Goal: Task Accomplishment & Management: Manage account settings

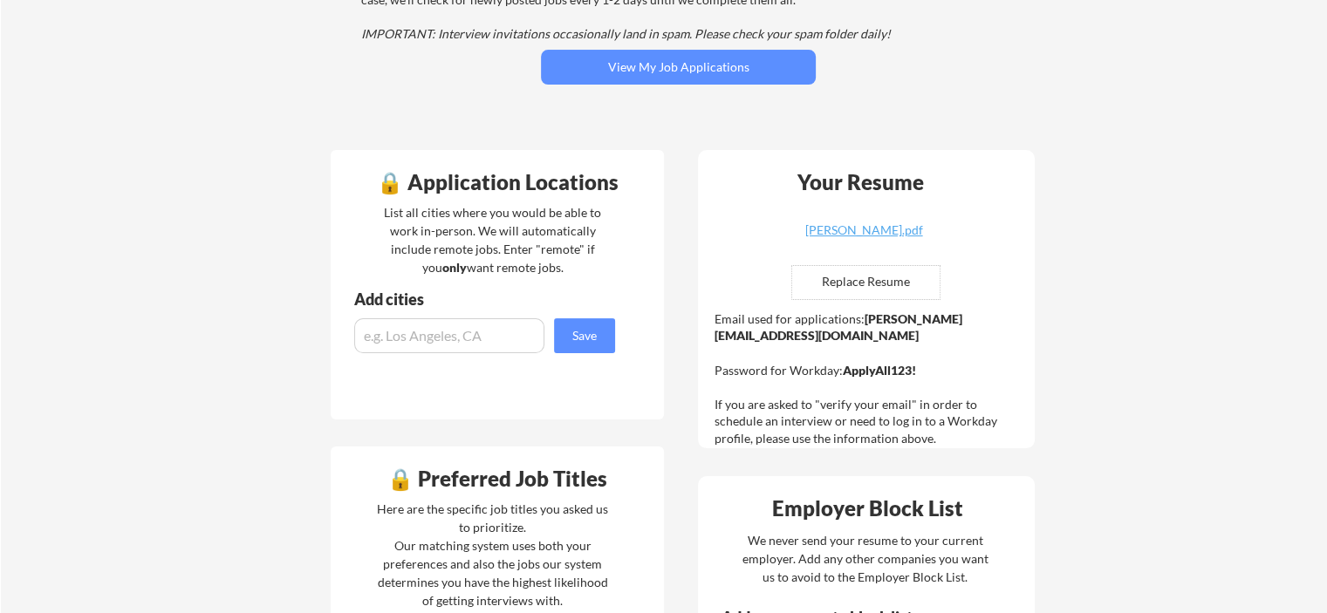
scroll to position [299, 0]
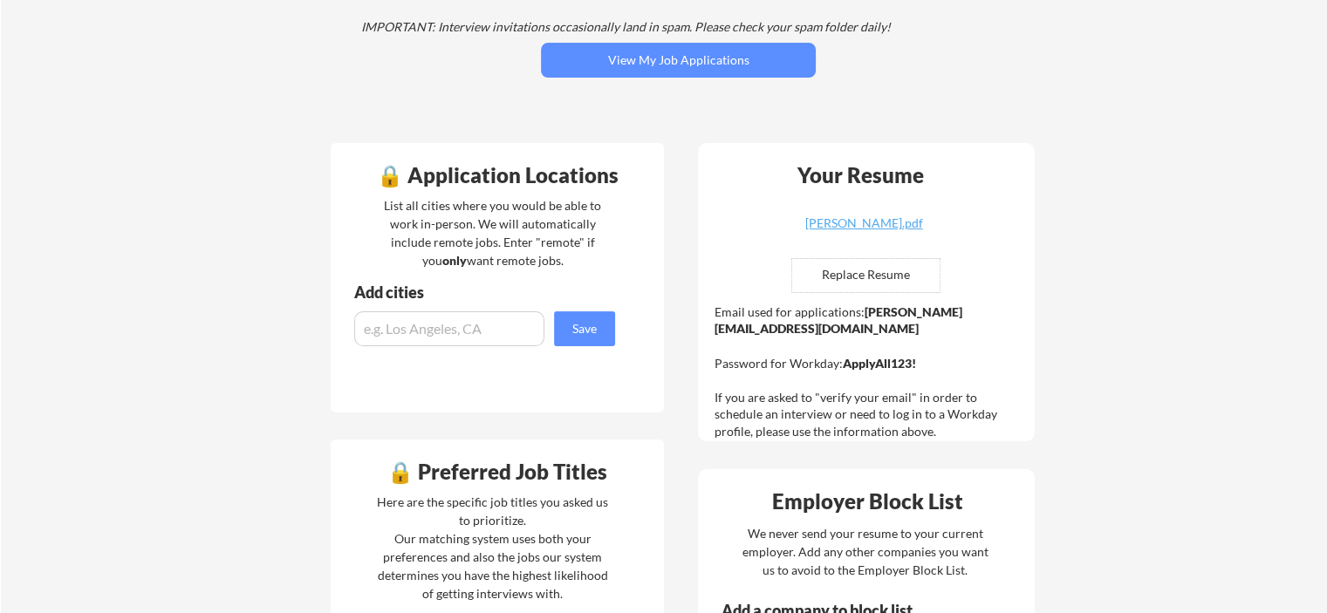
click at [506, 333] on input "input" at bounding box center [449, 328] width 190 height 35
type input "Alameda, CA"
click at [606, 333] on button "Save" at bounding box center [584, 328] width 61 height 35
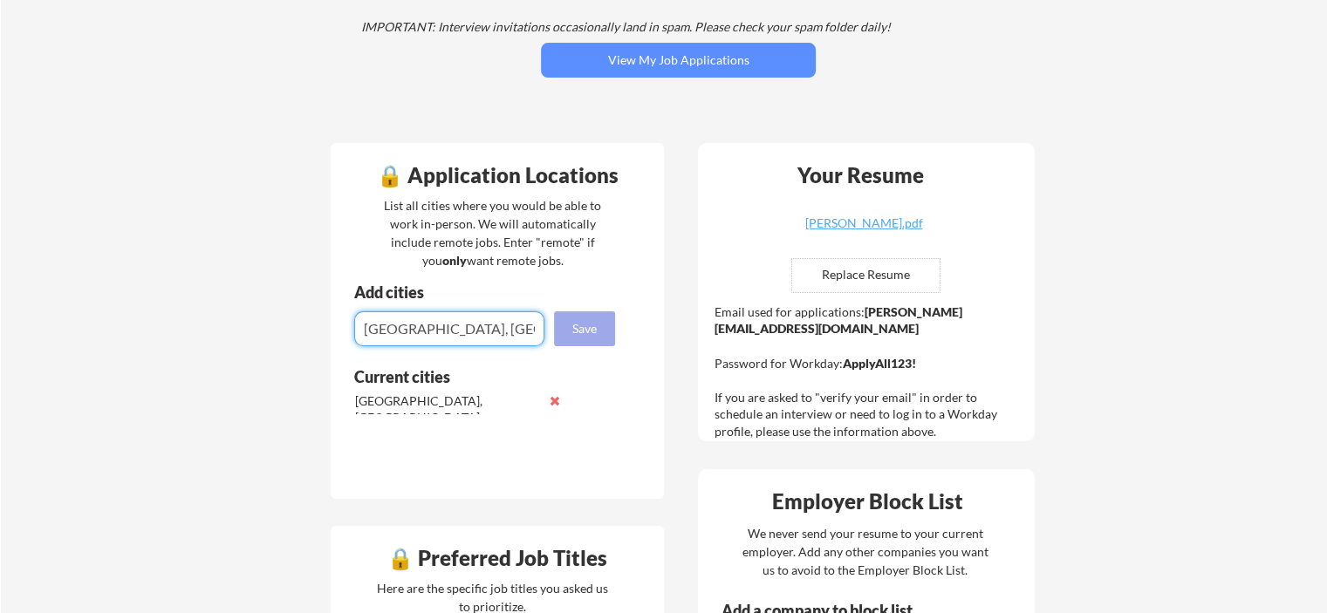
type input "Anaheim, CA"
click at [598, 324] on button "Save" at bounding box center [584, 328] width 61 height 35
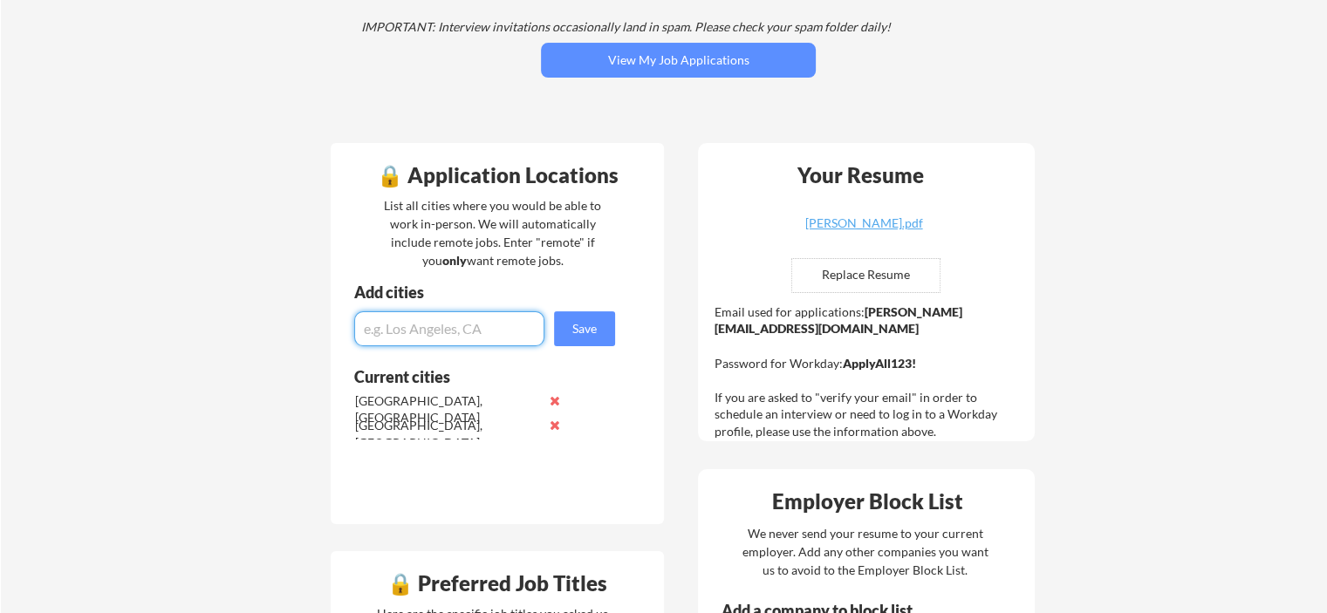
click at [439, 325] on input "input" at bounding box center [449, 328] width 190 height 35
type input "Berkeley, CA"
click at [585, 333] on button "Save" at bounding box center [584, 328] width 61 height 35
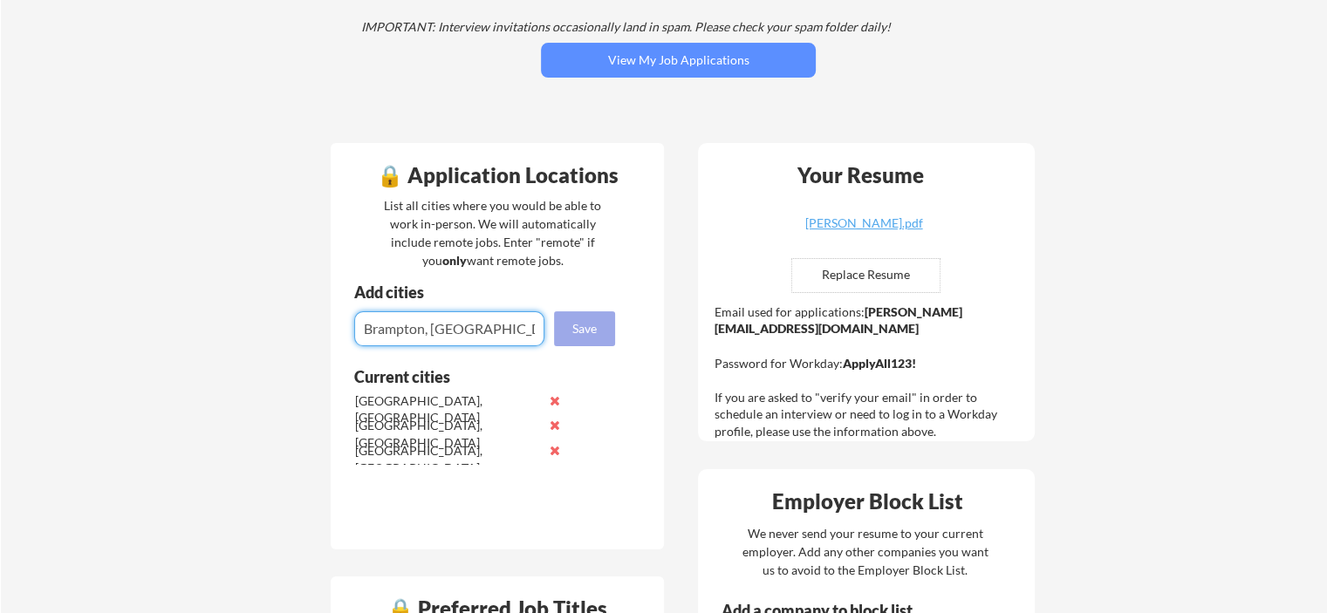
type input "Brampton, ON"
click at [585, 335] on button "Save" at bounding box center [584, 328] width 61 height 35
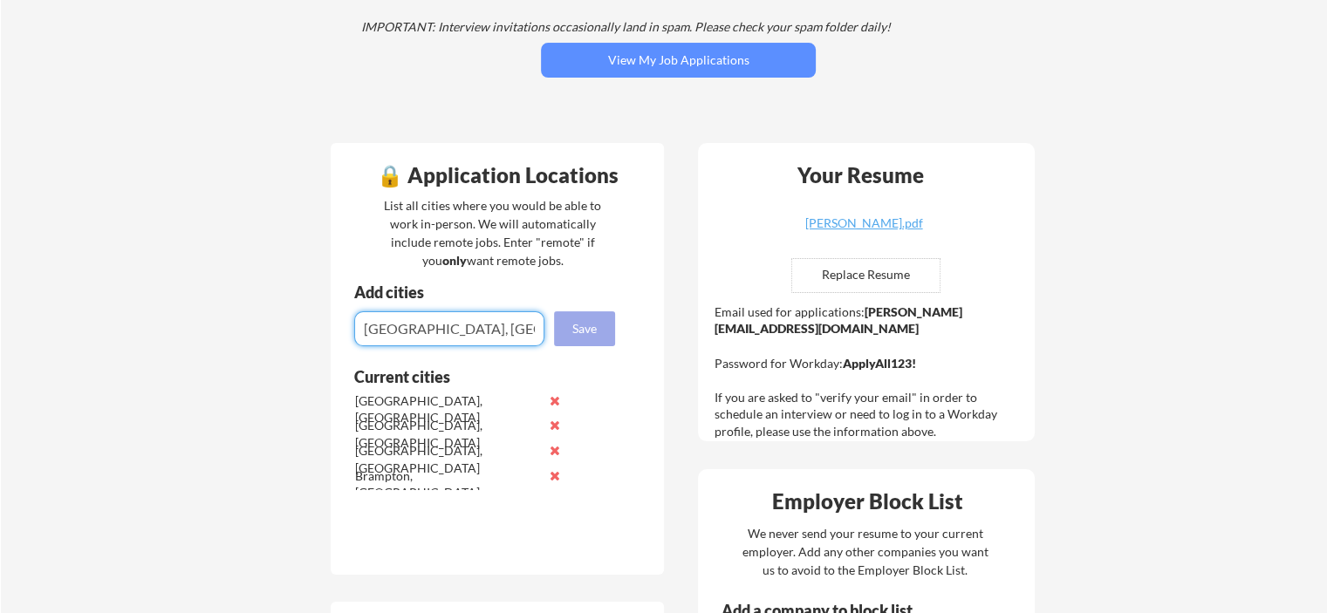
type input "[GEOGRAPHIC_DATA], [GEOGRAPHIC_DATA]"
click at [579, 332] on button "Save" at bounding box center [584, 328] width 61 height 35
type input "Burlingame, [GEOGRAPHIC_DATA]"
click at [599, 331] on button "Save" at bounding box center [584, 328] width 61 height 35
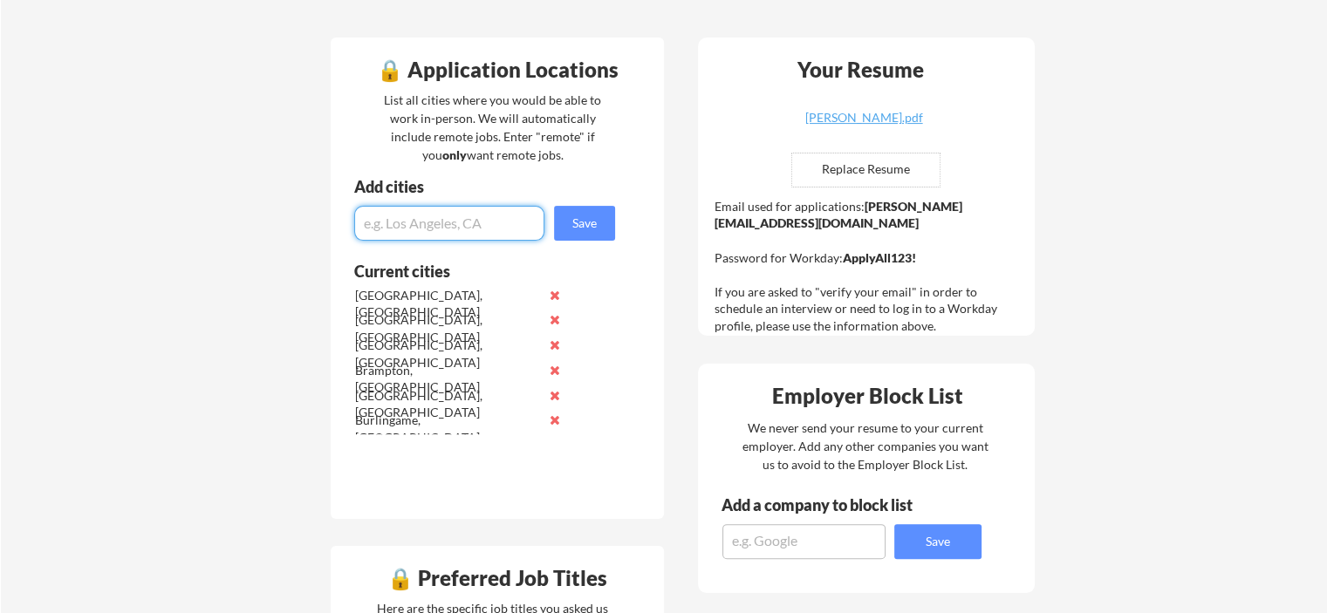
scroll to position [407, 0]
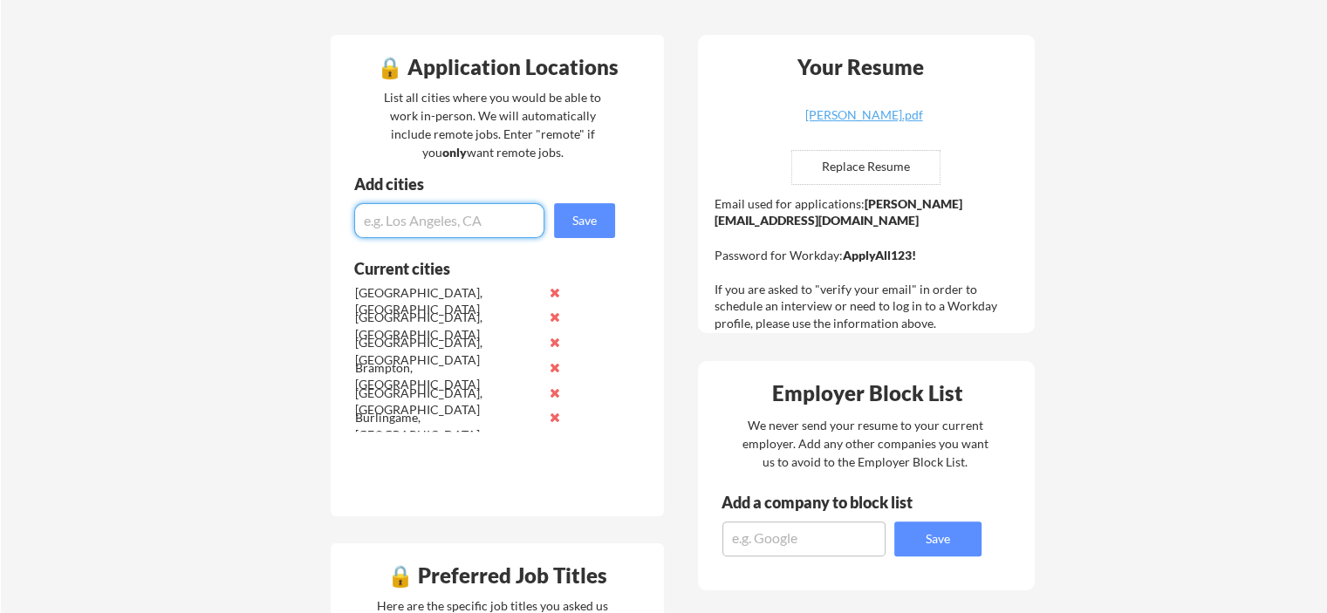
type input "c"
type input "[GEOGRAPHIC_DATA], [GEOGRAPHIC_DATA]"
click at [594, 219] on button "Save" at bounding box center [584, 220] width 61 height 35
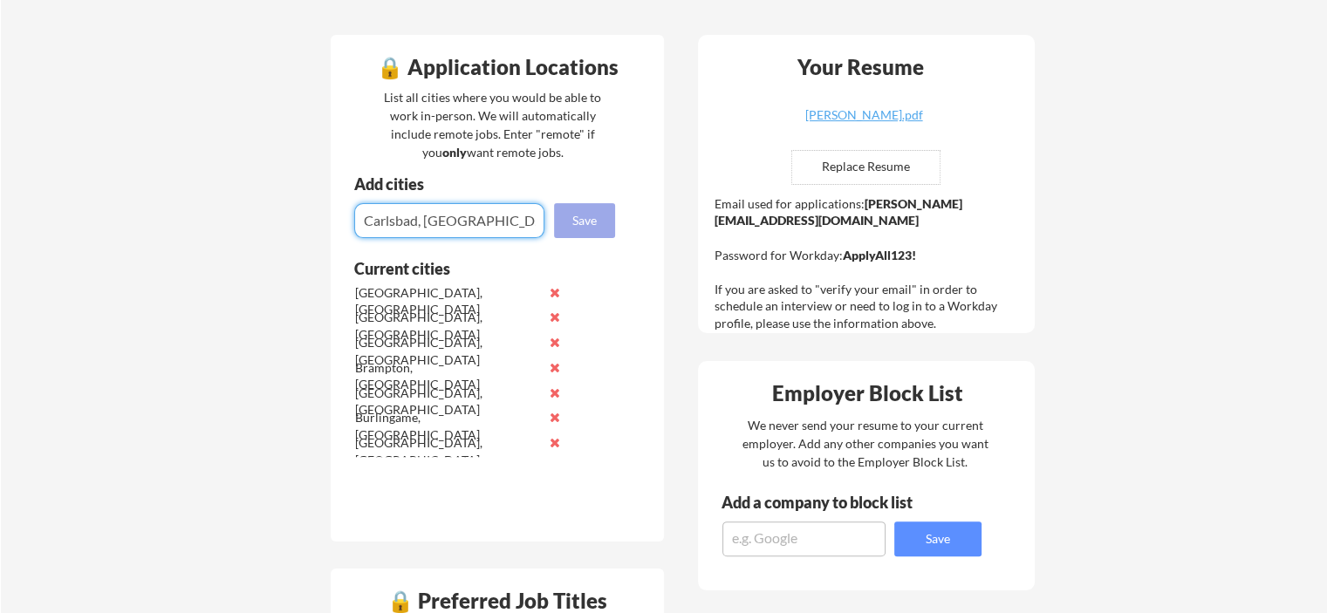
type input "Carlsbad, [GEOGRAPHIC_DATA]"
click at [579, 218] on button "Save" at bounding box center [584, 220] width 61 height 35
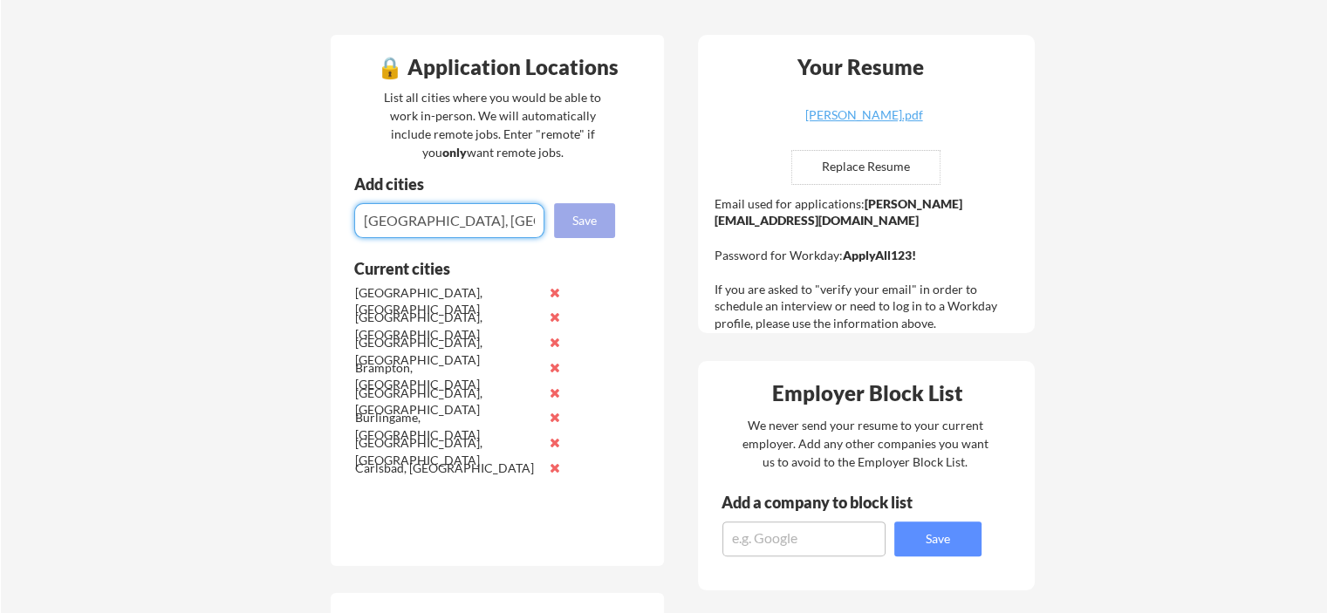
type input "[GEOGRAPHIC_DATA], [GEOGRAPHIC_DATA]"
click at [582, 226] on button "Save" at bounding box center [584, 220] width 61 height 35
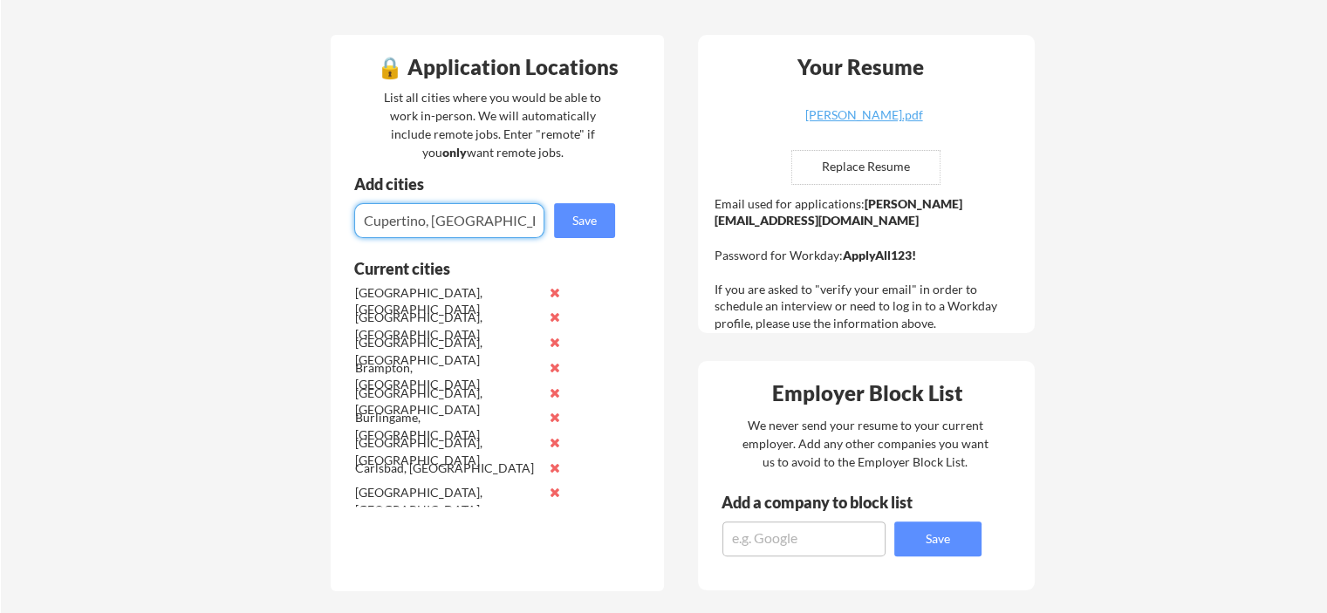
type input "Cupertino, [GEOGRAPHIC_DATA]"
click at [584, 233] on button "Save" at bounding box center [584, 220] width 61 height 35
type input "[GEOGRAPHIC_DATA], [GEOGRAPHIC_DATA]"
click at [572, 212] on button "Save" at bounding box center [584, 220] width 61 height 35
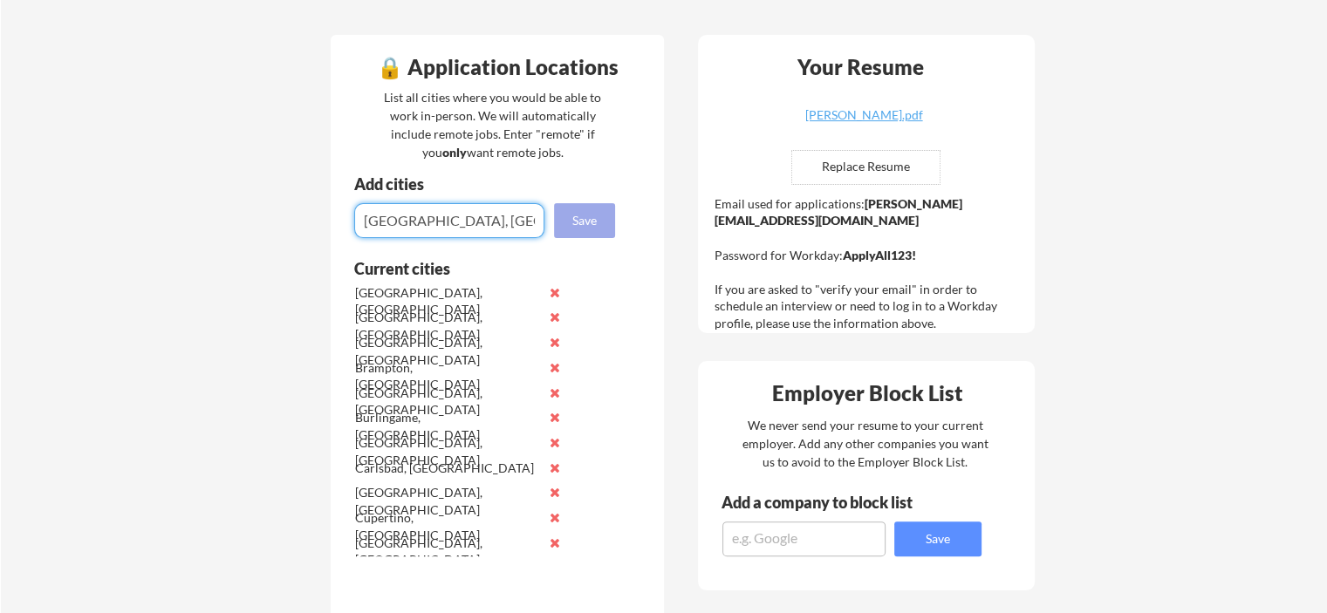
type input "[GEOGRAPHIC_DATA], [GEOGRAPHIC_DATA]"
click at [588, 215] on button "Save" at bounding box center [584, 220] width 61 height 35
type input "[GEOGRAPHIC_DATA], [GEOGRAPHIC_DATA]"
click at [589, 219] on button "Save" at bounding box center [584, 220] width 61 height 35
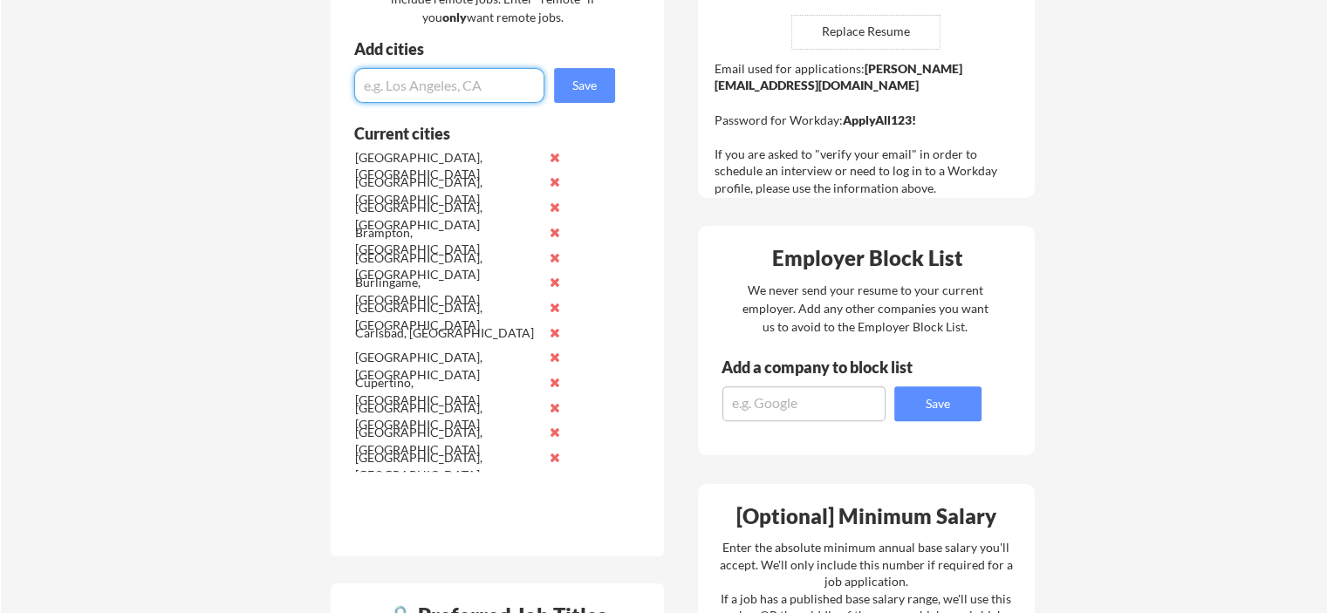
scroll to position [544, 0]
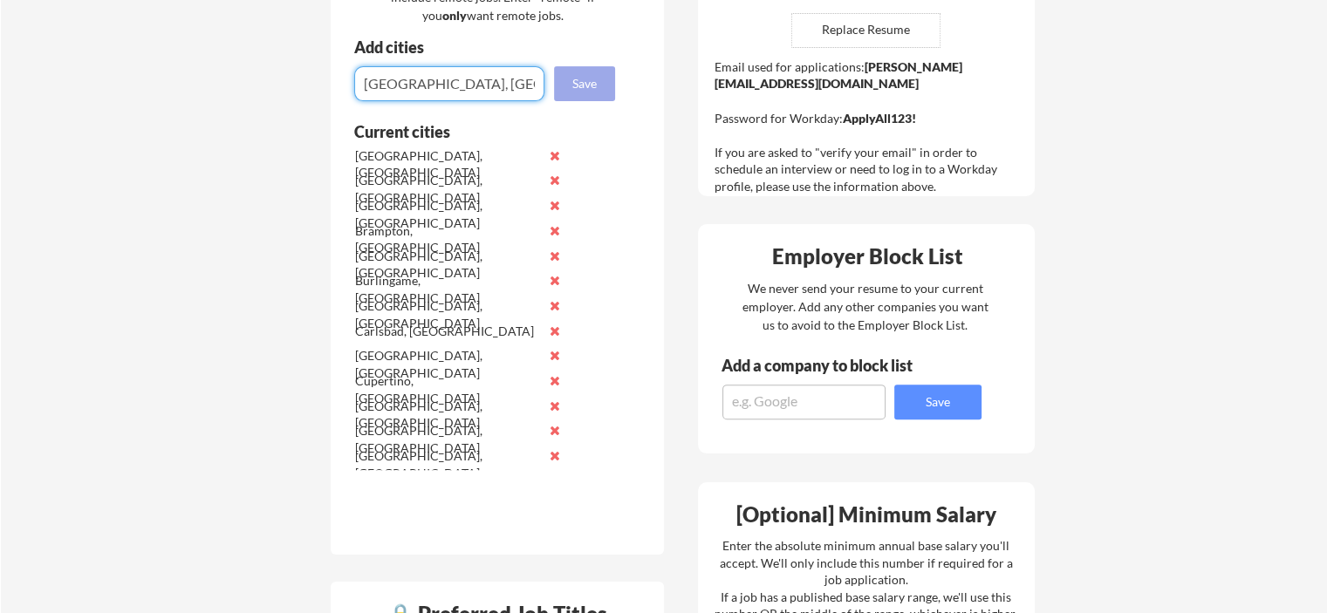
type input "[GEOGRAPHIC_DATA], [GEOGRAPHIC_DATA]"
click at [577, 89] on button "Save" at bounding box center [584, 83] width 61 height 35
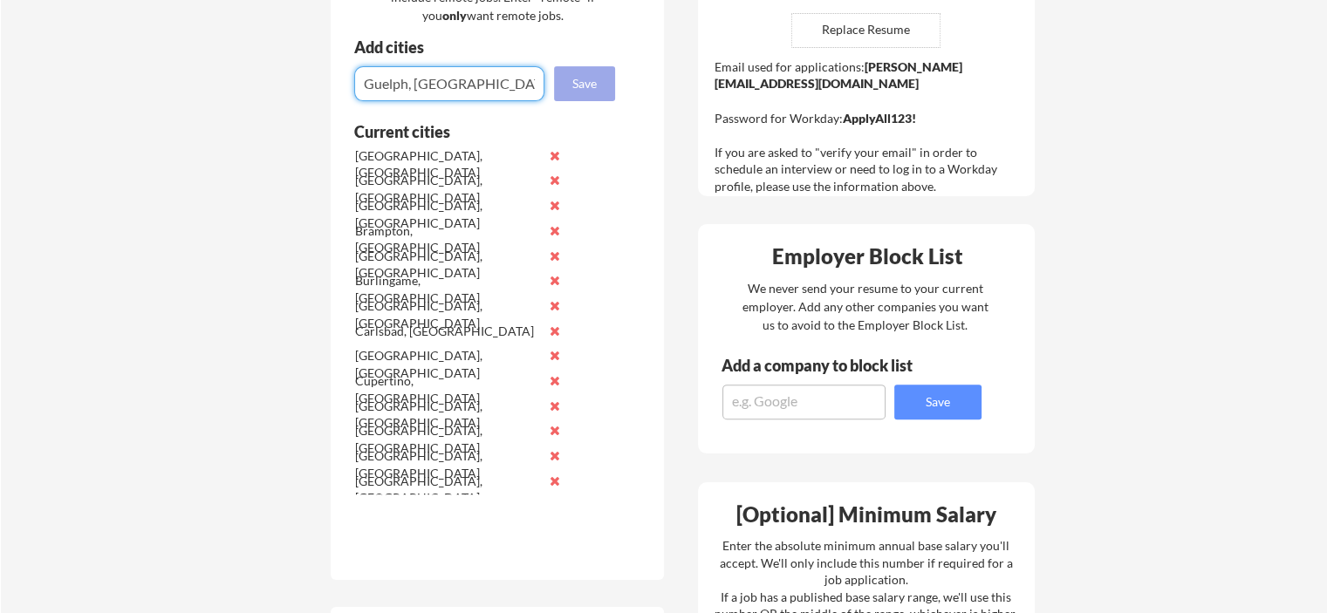
type input "Guelph, [GEOGRAPHIC_DATA]"
click at [590, 86] on button "Save" at bounding box center [584, 83] width 61 height 35
type input "[GEOGRAPHIC_DATA], [GEOGRAPHIC_DATA]"
click at [579, 78] on button "Save" at bounding box center [584, 83] width 61 height 35
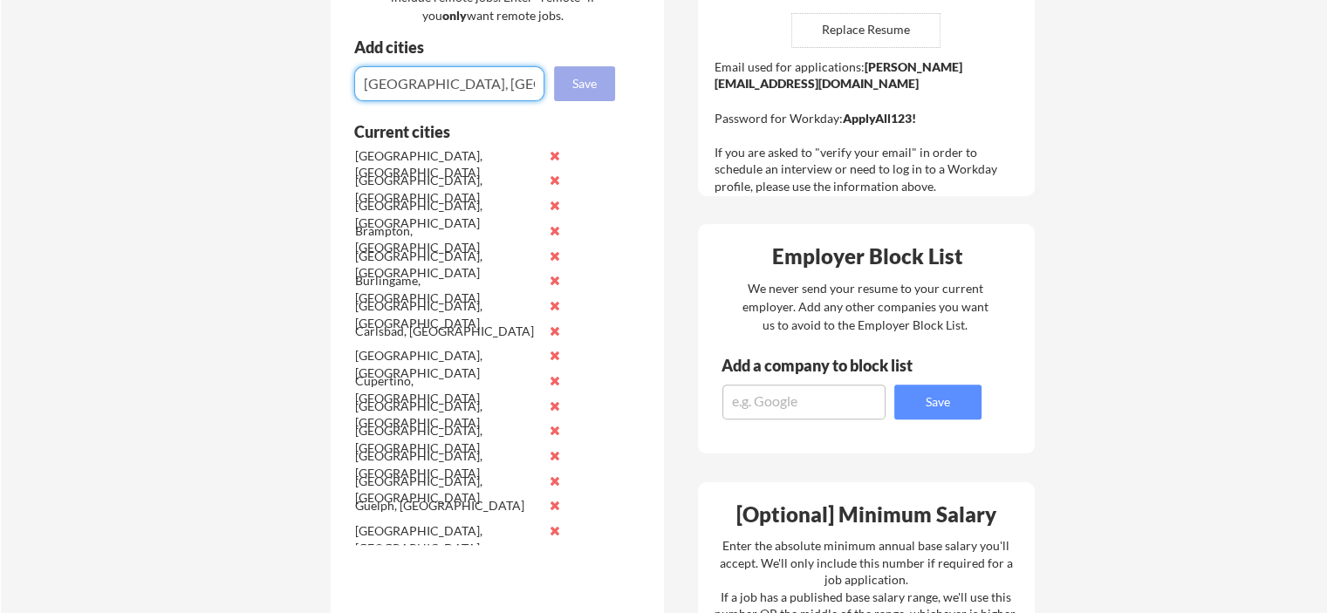
type input "[GEOGRAPHIC_DATA], [GEOGRAPHIC_DATA]"
click at [595, 93] on button "Save" at bounding box center [584, 83] width 61 height 35
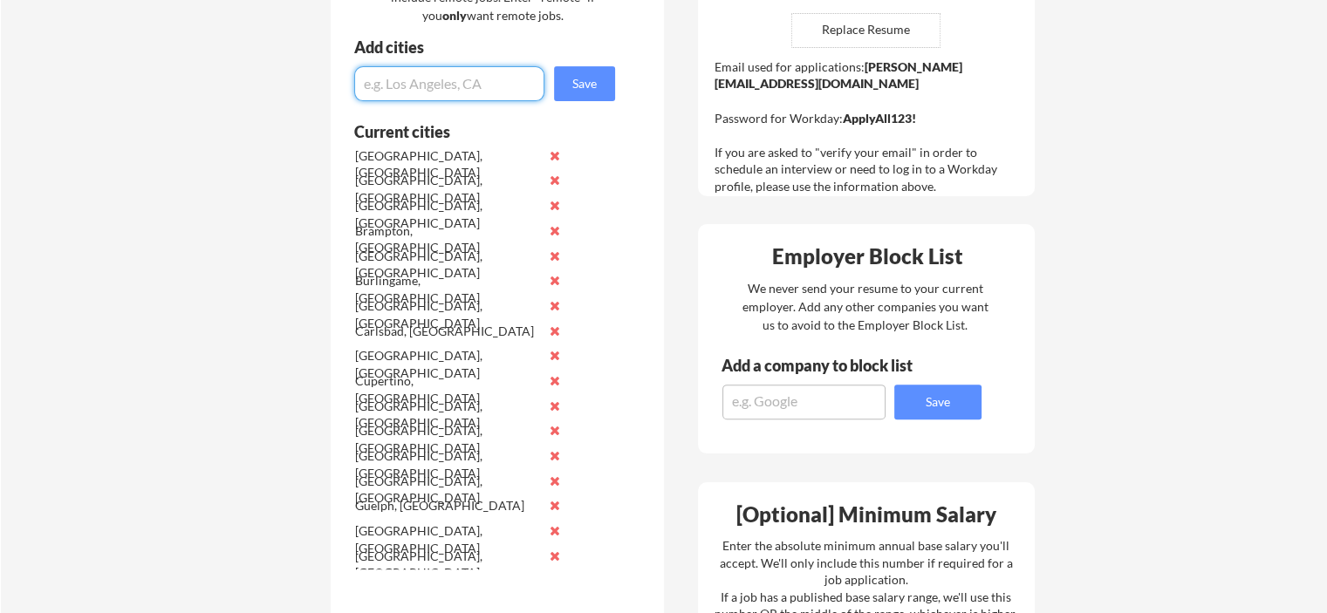
type input "U"
type input "[GEOGRAPHIC_DATA], [GEOGRAPHIC_DATA]"
click at [589, 93] on button "Save" at bounding box center [584, 83] width 61 height 35
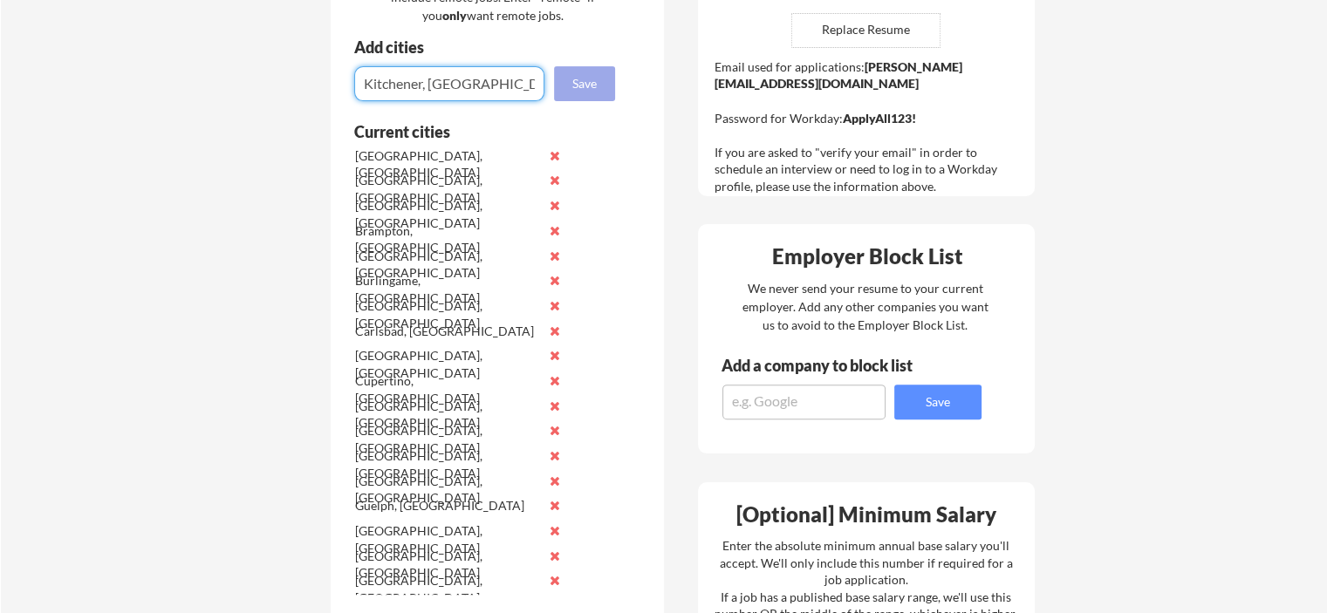
type input "Kitchener, [GEOGRAPHIC_DATA]"
click at [596, 92] on button "Save" at bounding box center [584, 83] width 61 height 35
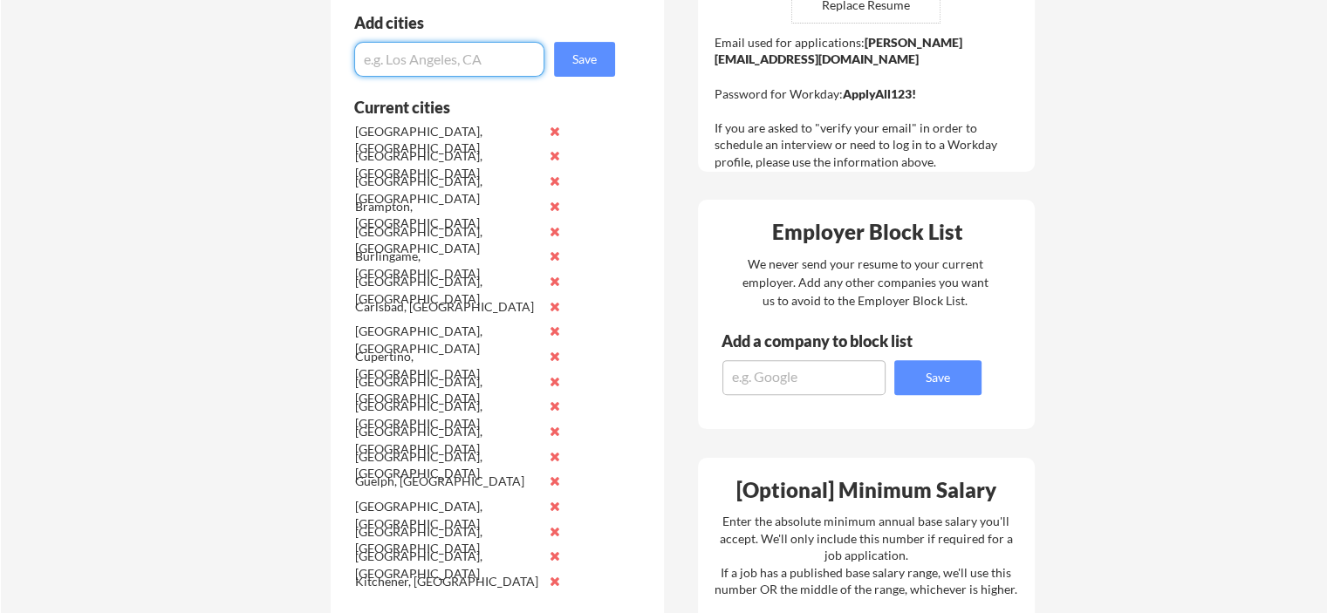
scroll to position [567, 0]
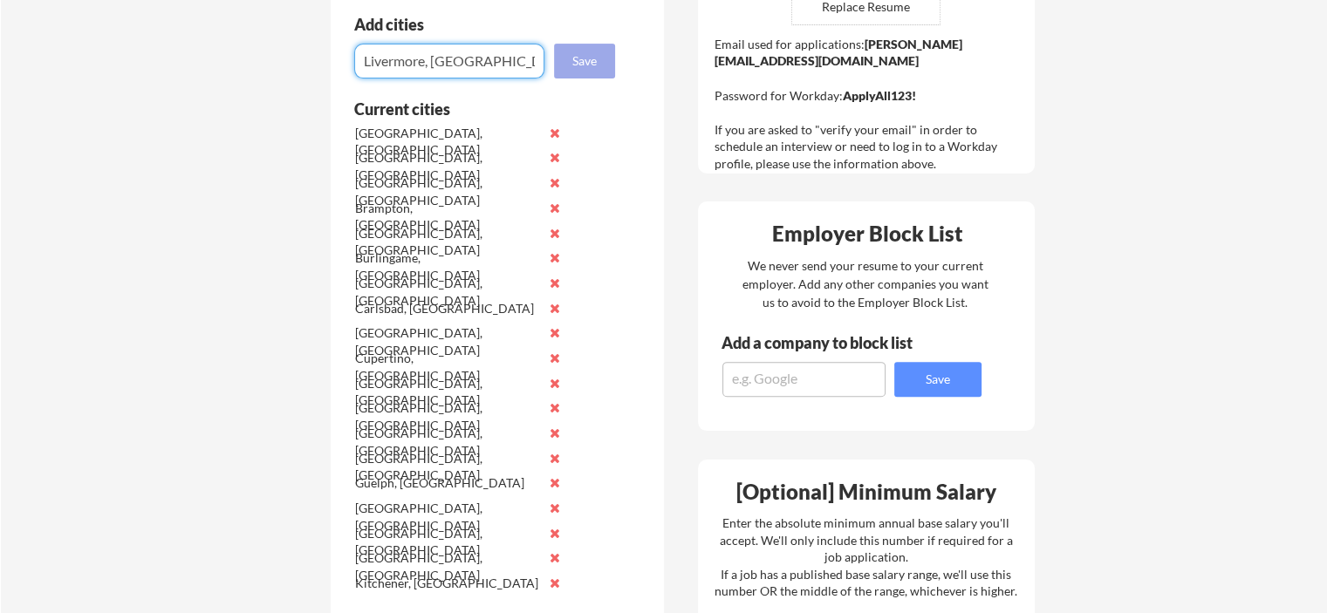
type input "Livermore, [GEOGRAPHIC_DATA]"
click at [599, 65] on button "Save" at bounding box center [584, 61] width 61 height 35
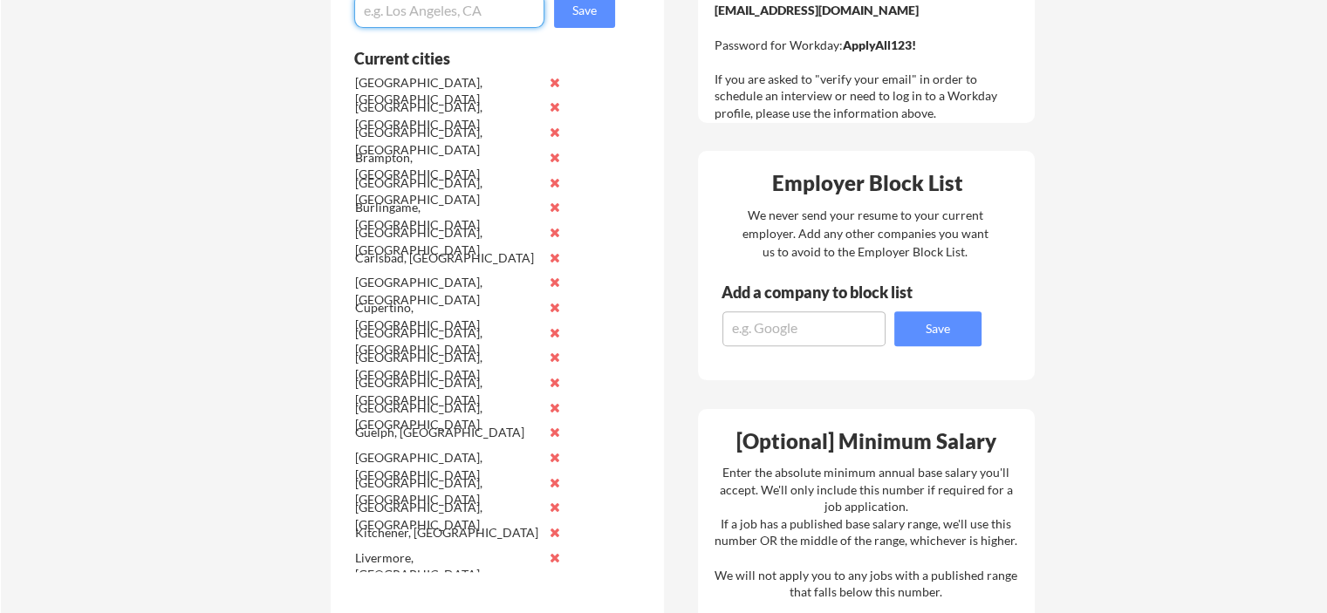
scroll to position [588, 0]
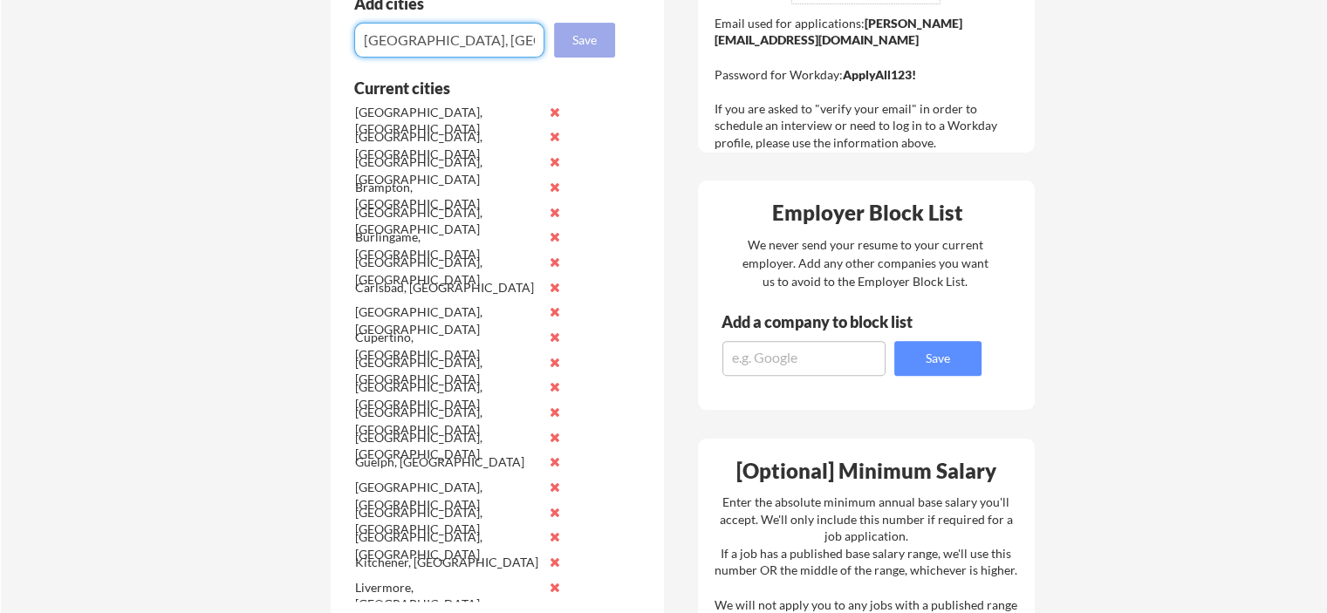
type input "[GEOGRAPHIC_DATA], [GEOGRAPHIC_DATA]"
click at [592, 35] on button "Save" at bounding box center [584, 40] width 61 height 35
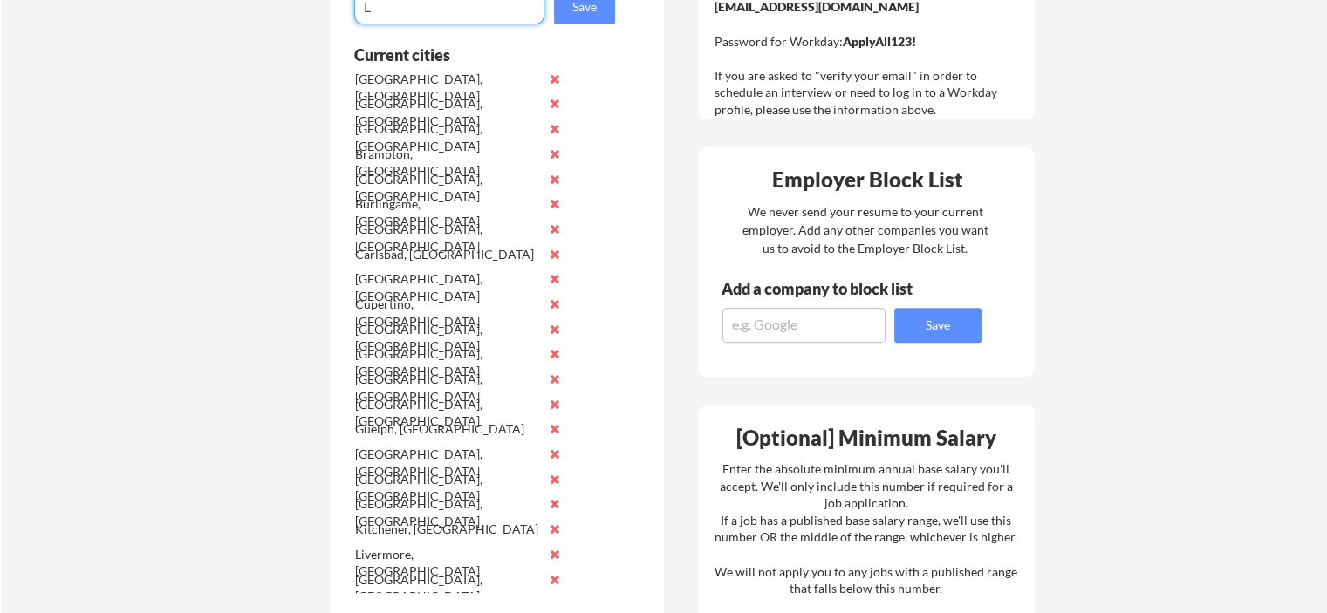
scroll to position [619, 0]
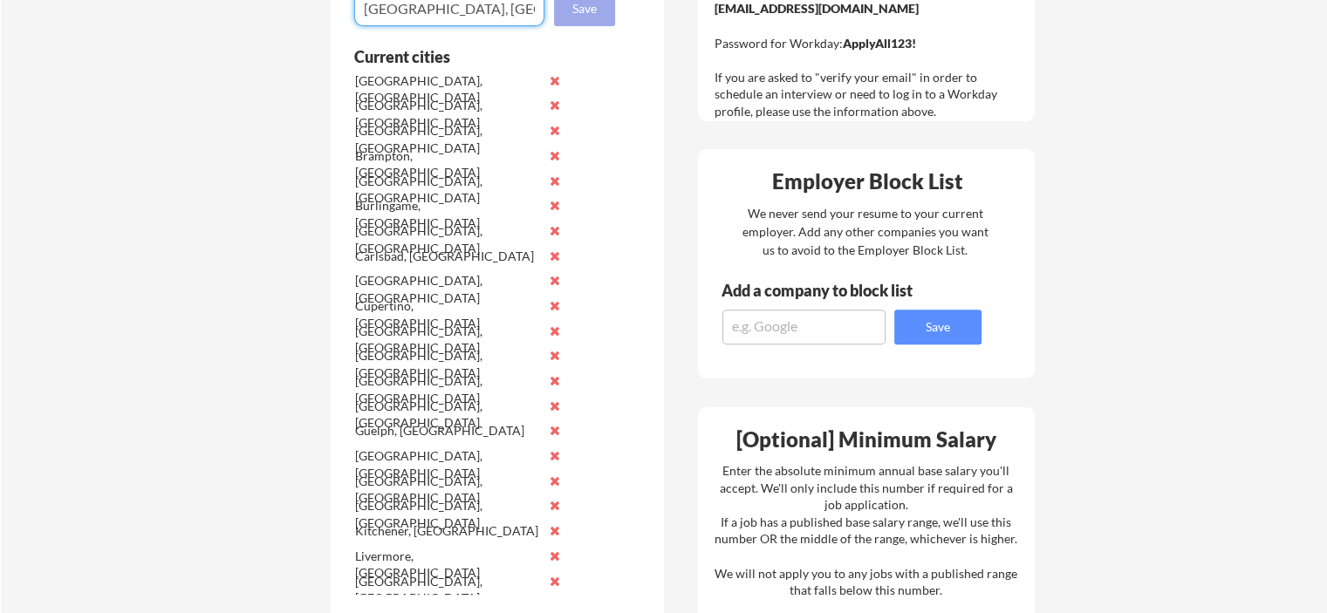
type input "[GEOGRAPHIC_DATA], [GEOGRAPHIC_DATA]"
click at [603, 17] on button "Save" at bounding box center [584, 8] width 61 height 35
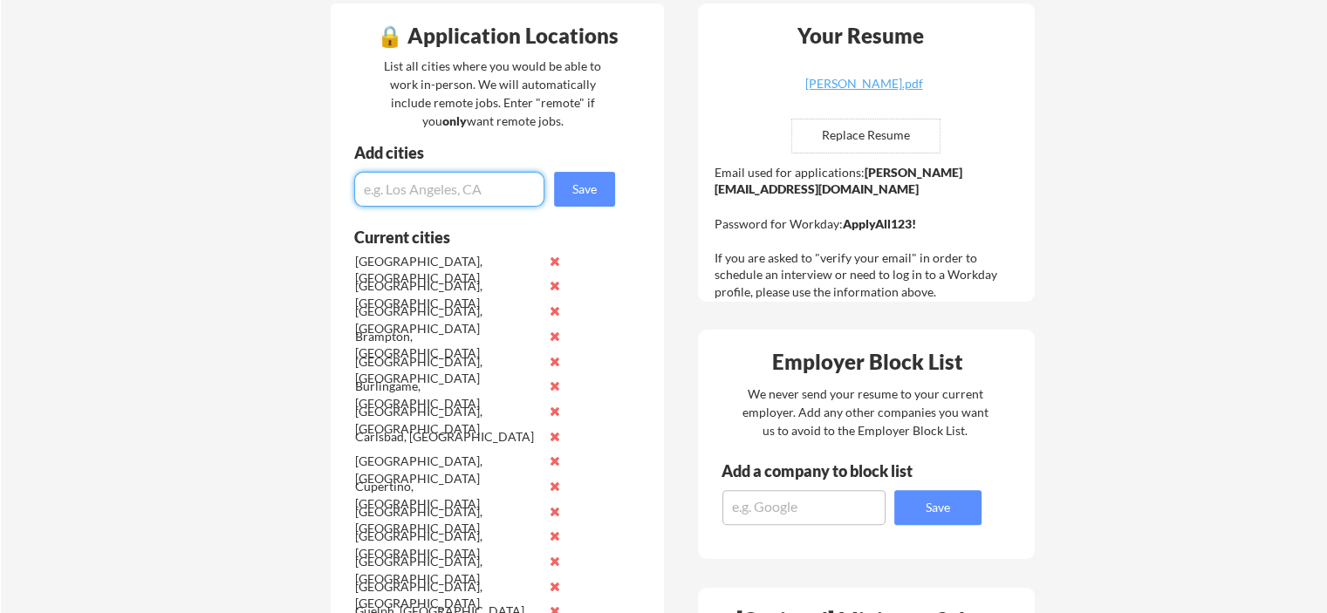
scroll to position [424, 0]
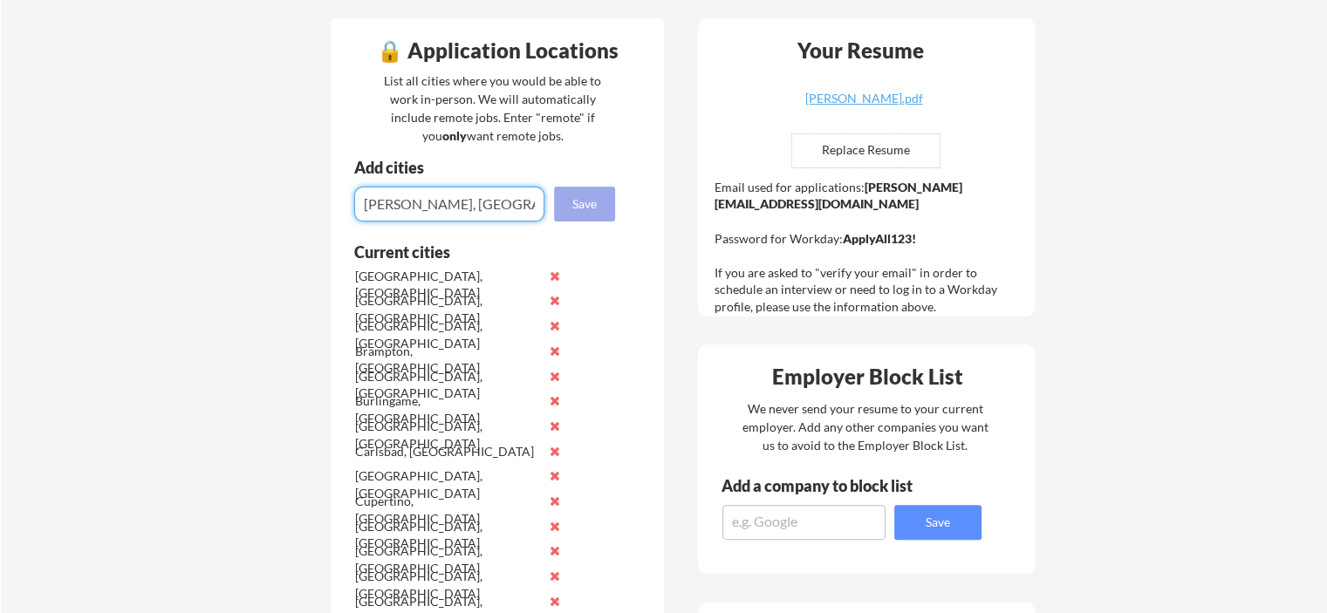
type input "[PERSON_NAME], [GEOGRAPHIC_DATA]"
click at [597, 202] on button "Save" at bounding box center [584, 204] width 61 height 35
type input "[GEOGRAPHIC_DATA], [GEOGRAPHIC_DATA]"
click at [590, 202] on button "Save" at bounding box center [584, 204] width 61 height 35
type input "Milpitas, [GEOGRAPHIC_DATA]"
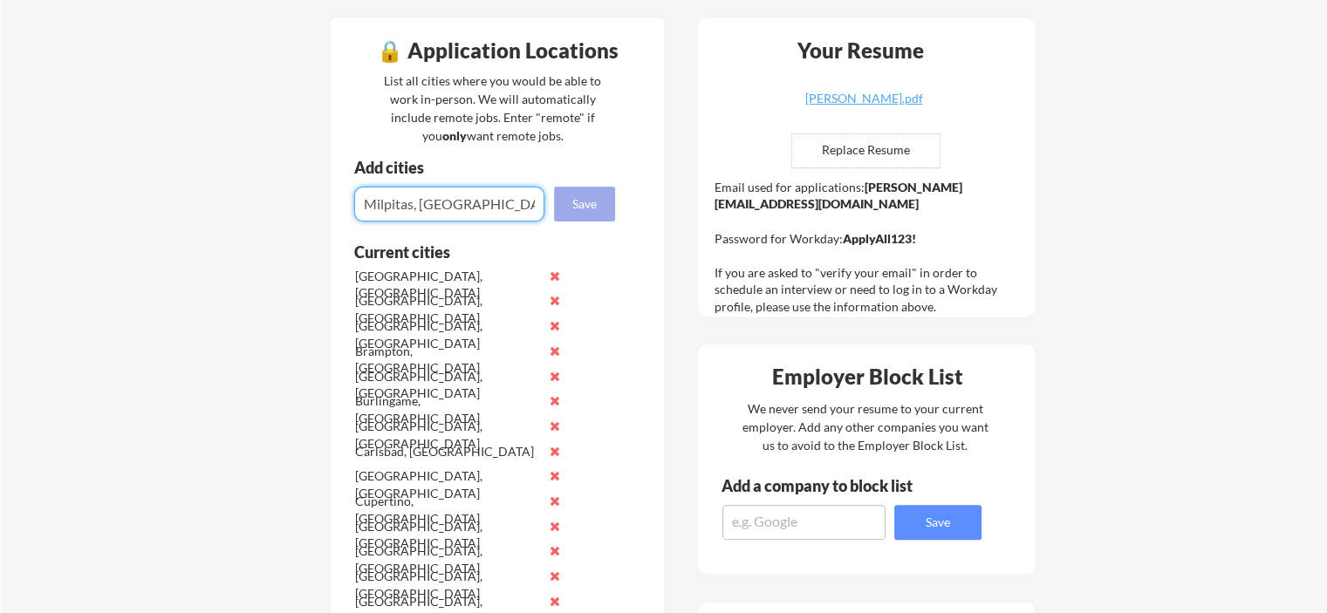
click at [582, 200] on button "Save" at bounding box center [584, 204] width 61 height 35
type input "[GEOGRAPHIC_DATA], [GEOGRAPHIC_DATA]"
click at [585, 202] on button "Save" at bounding box center [584, 204] width 61 height 35
type input "[GEOGRAPHIC_DATA], [GEOGRAPHIC_DATA]"
click at [590, 198] on button "Save" at bounding box center [584, 204] width 61 height 35
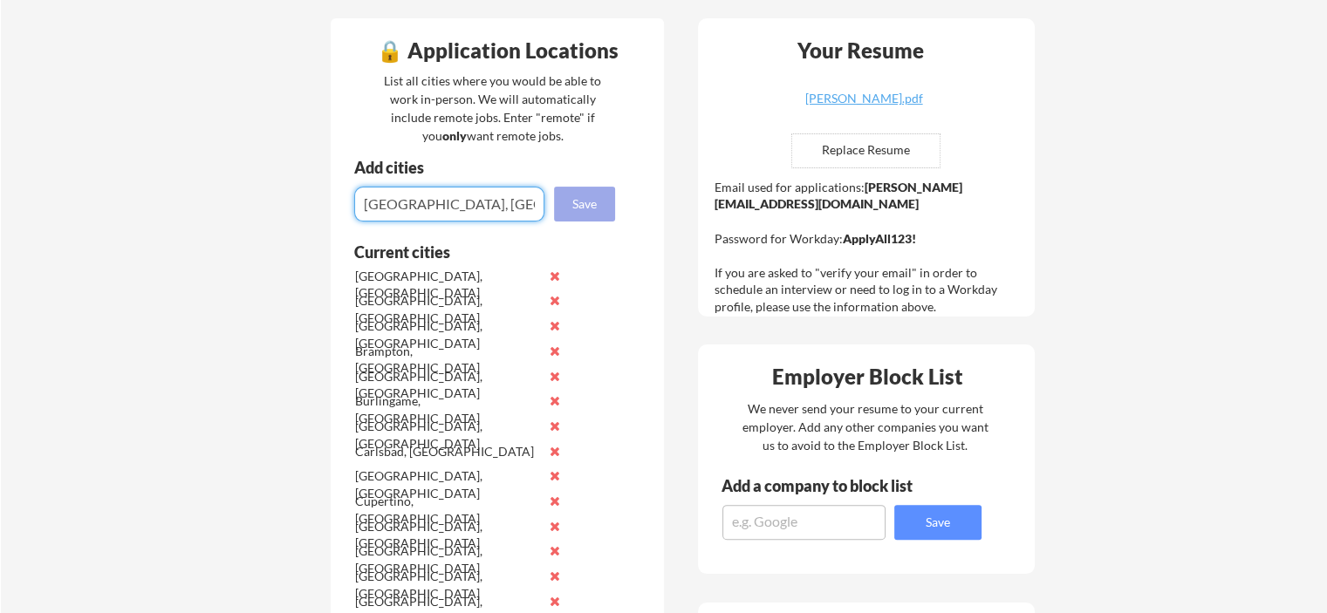
type input "[GEOGRAPHIC_DATA], [GEOGRAPHIC_DATA]"
click at [593, 206] on button "Save" at bounding box center [584, 204] width 61 height 35
type input "[GEOGRAPHIC_DATA], [GEOGRAPHIC_DATA]"
click at [594, 198] on button "Save" at bounding box center [584, 204] width 61 height 35
type input "[GEOGRAPHIC_DATA], [GEOGRAPHIC_DATA]"
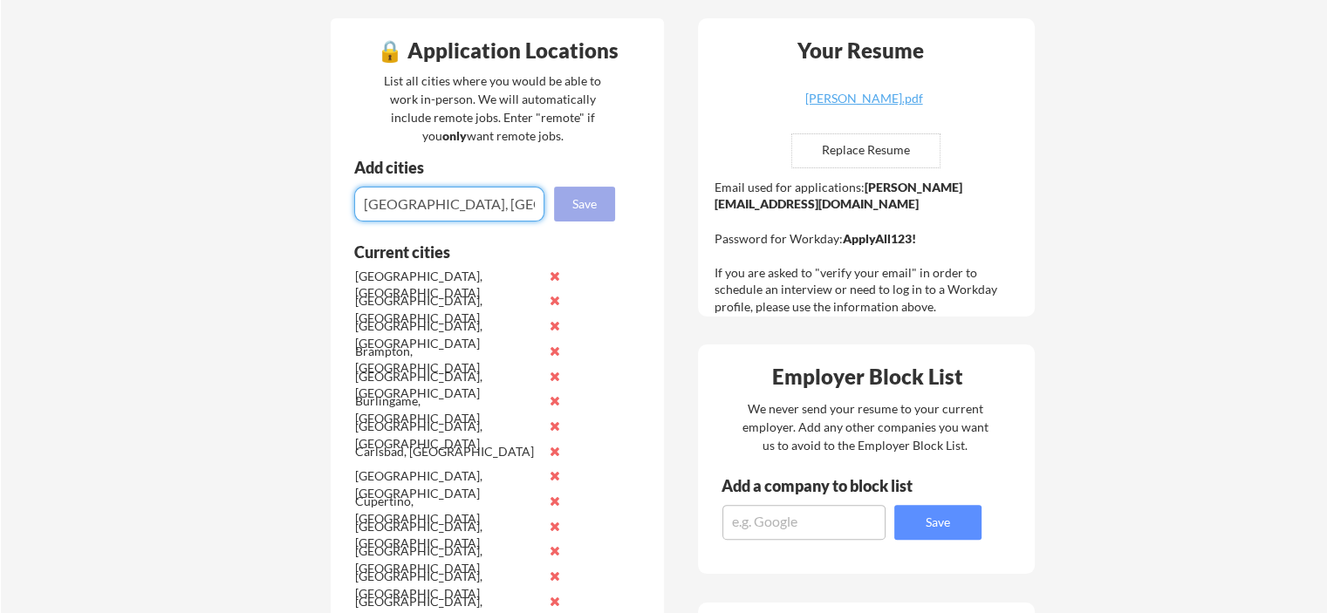
click at [576, 206] on button "Save" at bounding box center [584, 204] width 61 height 35
type input "[GEOGRAPHIC_DATA], [GEOGRAPHIC_DATA]"
click at [589, 202] on button "Save" at bounding box center [584, 204] width 61 height 35
type input "[GEOGRAPHIC_DATA], [GEOGRAPHIC_DATA]"
click at [579, 201] on button "Save" at bounding box center [584, 204] width 61 height 35
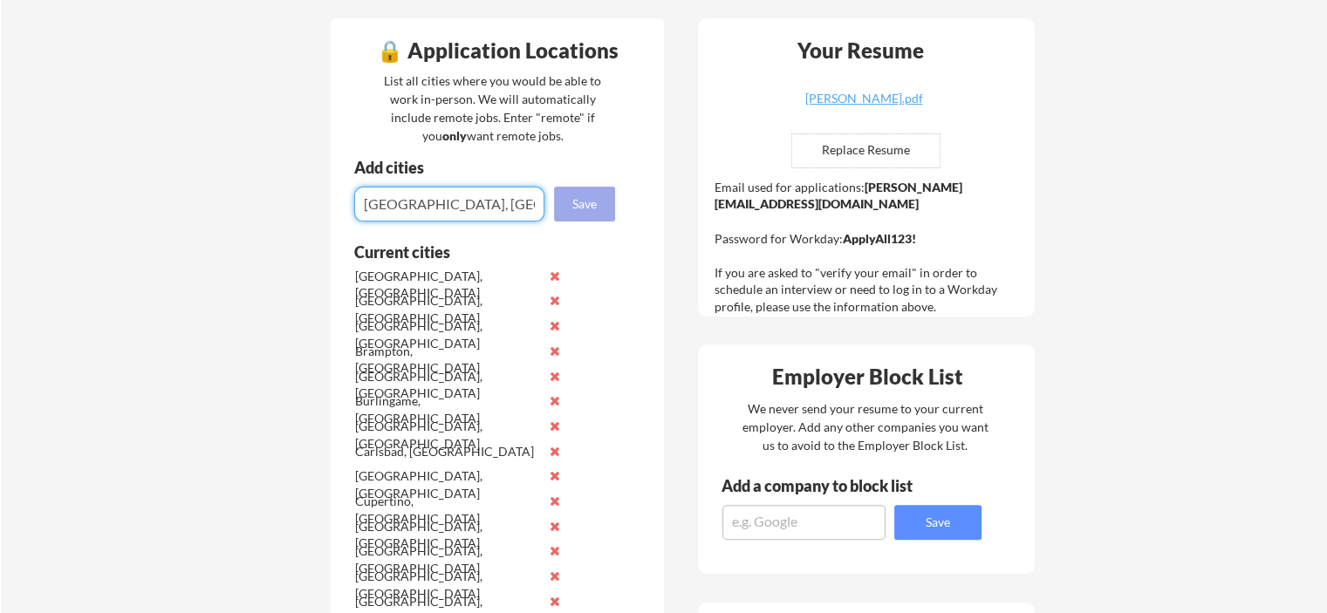
type input "[GEOGRAPHIC_DATA], [GEOGRAPHIC_DATA]"
click at [595, 199] on button "Save" at bounding box center [584, 204] width 61 height 35
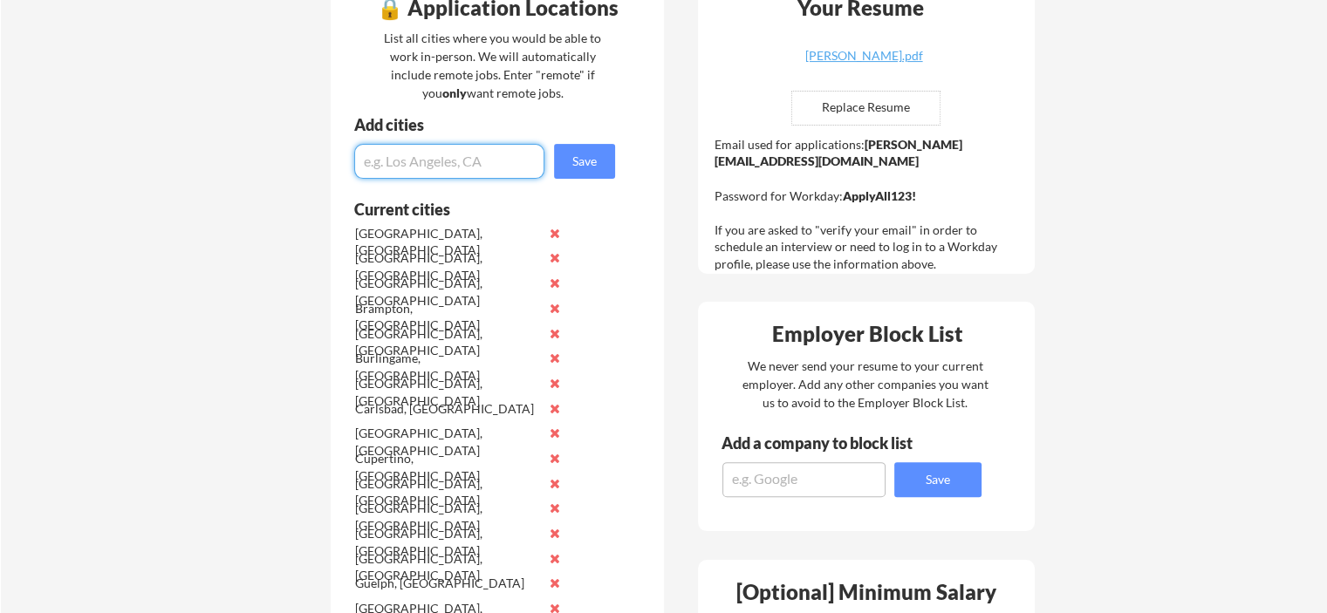
scroll to position [478, 0]
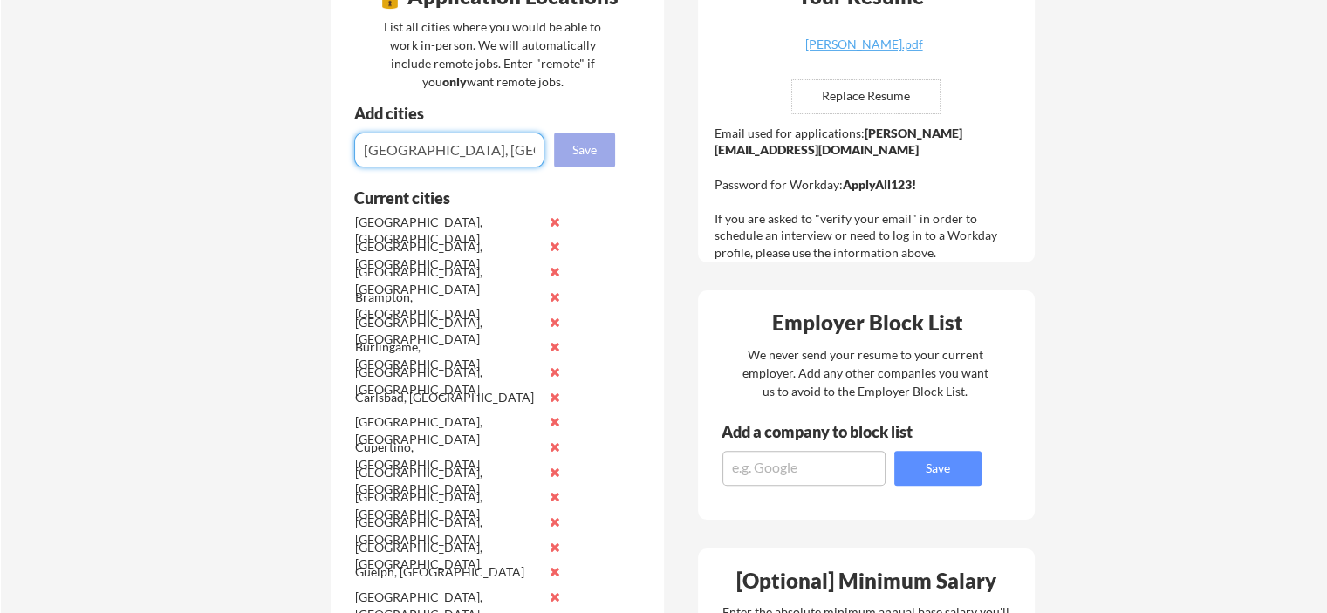
type input "[GEOGRAPHIC_DATA], [GEOGRAPHIC_DATA]"
click at [590, 144] on button "Save" at bounding box center [584, 150] width 61 height 35
type input "[GEOGRAPHIC_DATA], [GEOGRAPHIC_DATA]"
click at [590, 150] on button "Save" at bounding box center [584, 150] width 61 height 35
type input "[GEOGRAPHIC_DATA], [GEOGRAPHIC_DATA]"
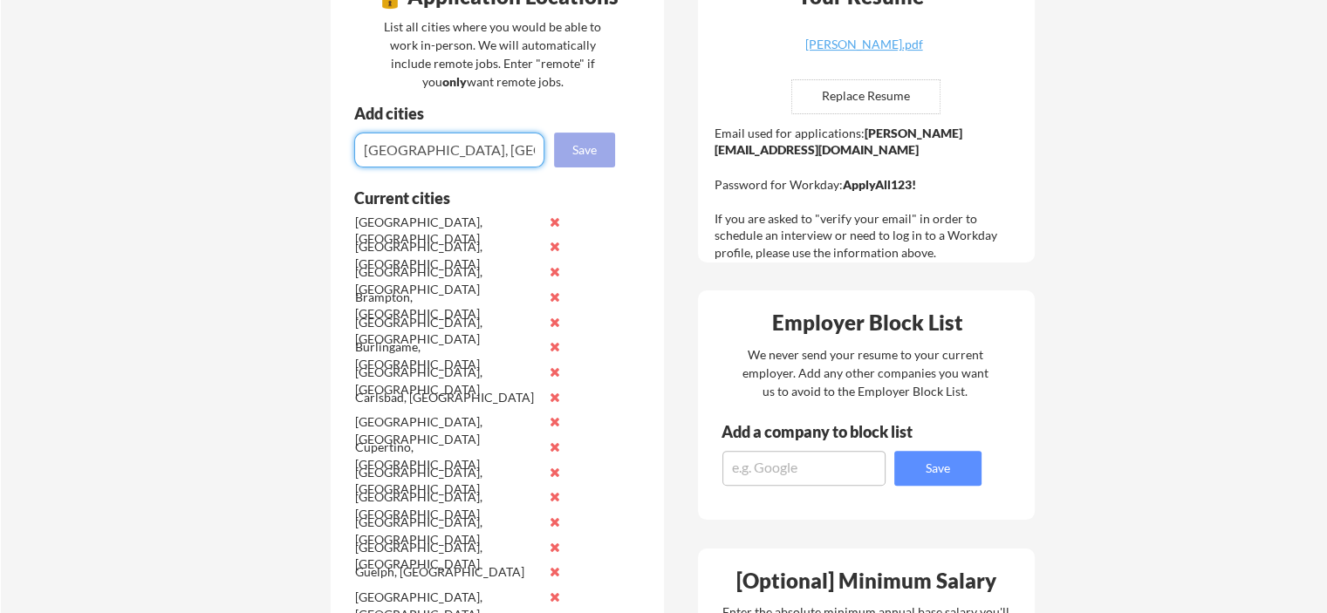
click at [597, 151] on button "Save" at bounding box center [584, 150] width 61 height 35
type input "[GEOGRAPHIC_DATA], [GEOGRAPHIC_DATA]"
click at [572, 141] on button "Save" at bounding box center [584, 150] width 61 height 35
type input "[GEOGRAPHIC_DATA], [GEOGRAPHIC_DATA]"
click at [585, 140] on button "Save" at bounding box center [584, 150] width 61 height 35
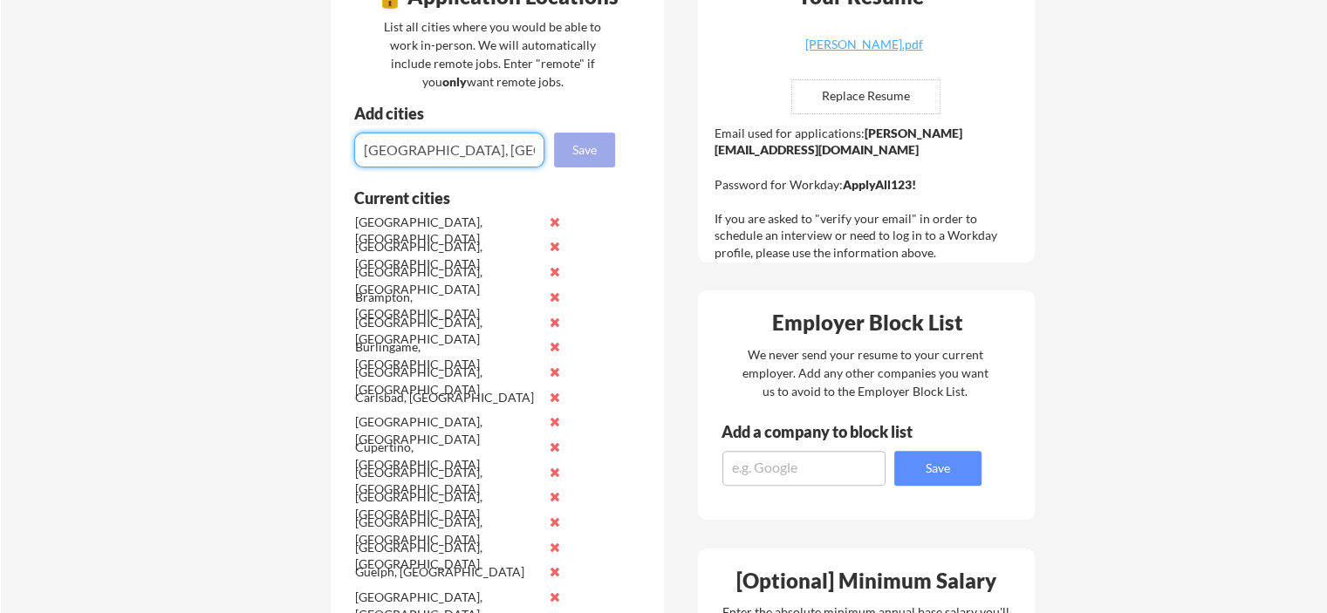
type input "[GEOGRAPHIC_DATA], [GEOGRAPHIC_DATA]"
click at [586, 154] on button "Save" at bounding box center [584, 150] width 61 height 35
type input "[GEOGRAPHIC_DATA], [GEOGRAPHIC_DATA]"
click at [577, 139] on button "Save" at bounding box center [584, 150] width 61 height 35
type input "[GEOGRAPHIC_DATA], [GEOGRAPHIC_DATA]"
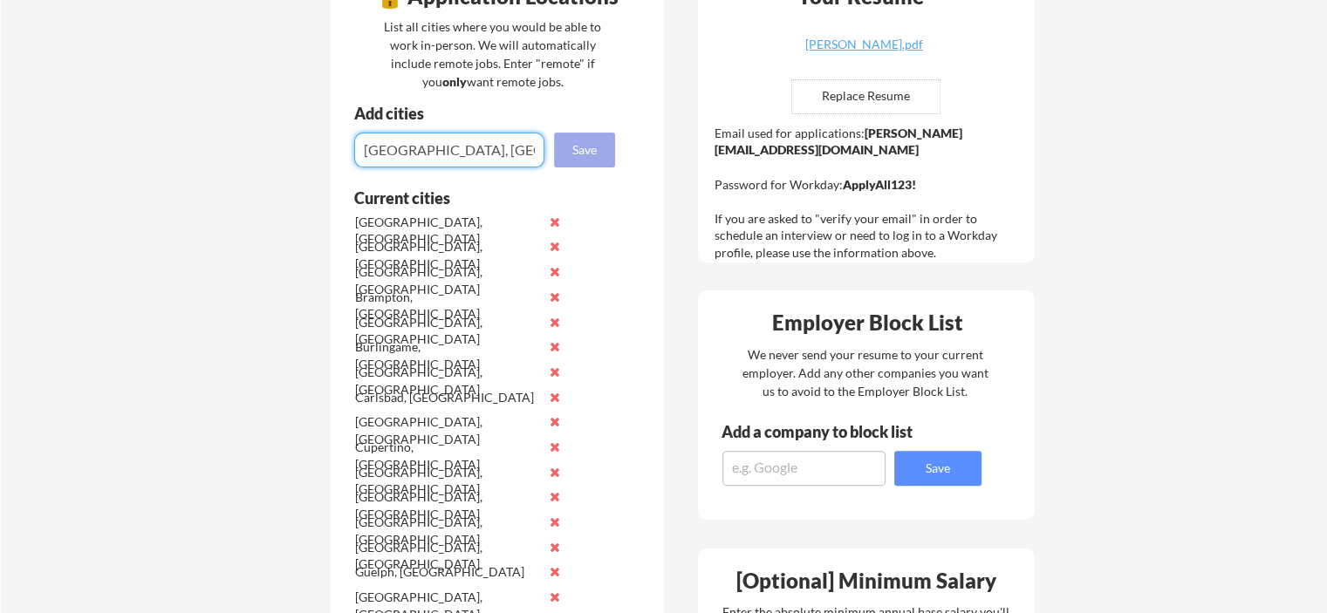
click at [584, 154] on button "Save" at bounding box center [584, 150] width 61 height 35
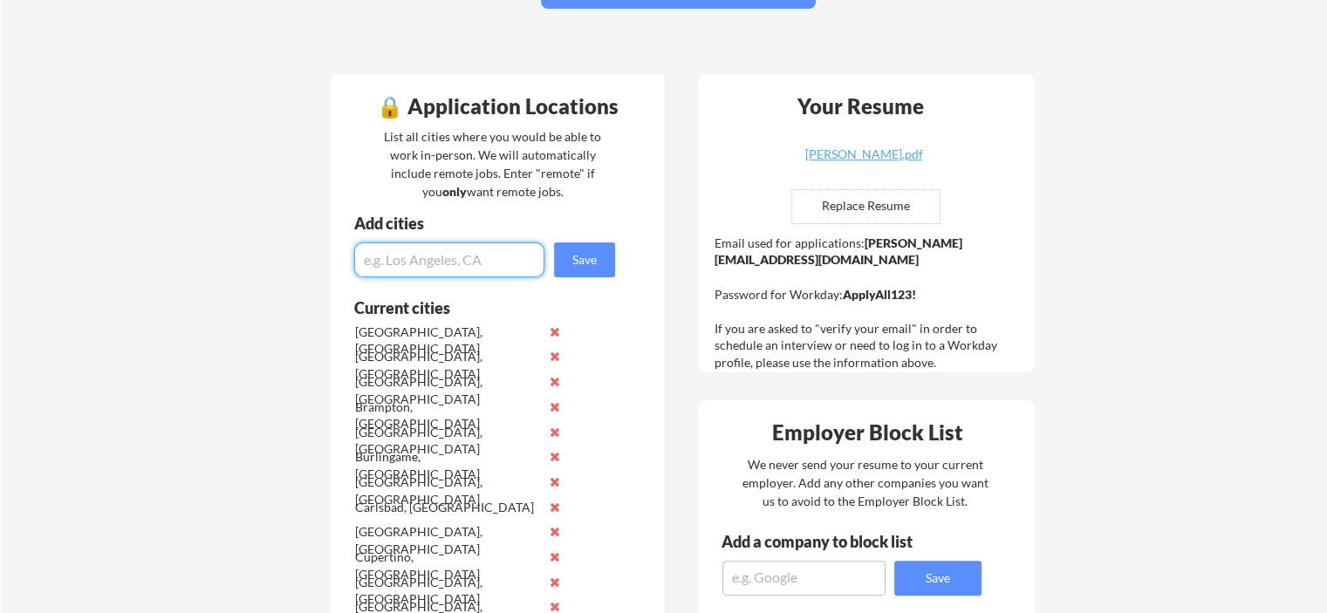
scroll to position [364, 0]
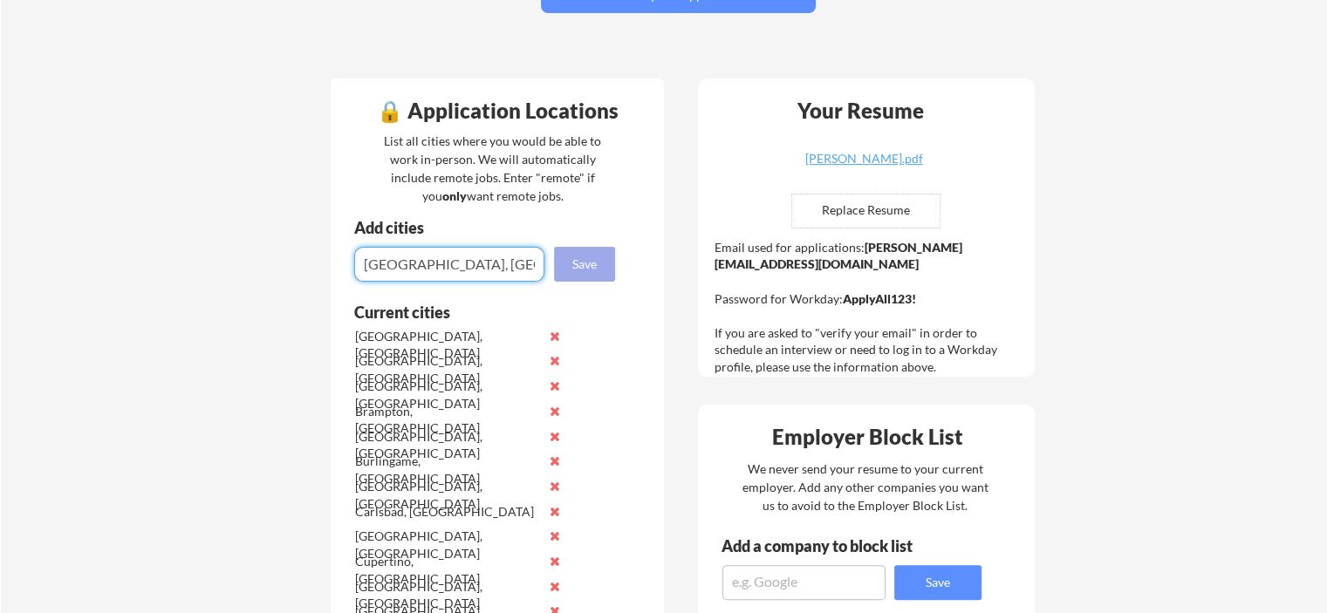
type input "[GEOGRAPHIC_DATA], [GEOGRAPHIC_DATA]"
click at [599, 268] on button "Save" at bounding box center [584, 264] width 61 height 35
type input "[GEOGRAPHIC_DATA], [GEOGRAPHIC_DATA]"
click at [569, 251] on button "Save" at bounding box center [584, 264] width 61 height 35
type input "[GEOGRAPHIC_DATA], [GEOGRAPHIC_DATA]"
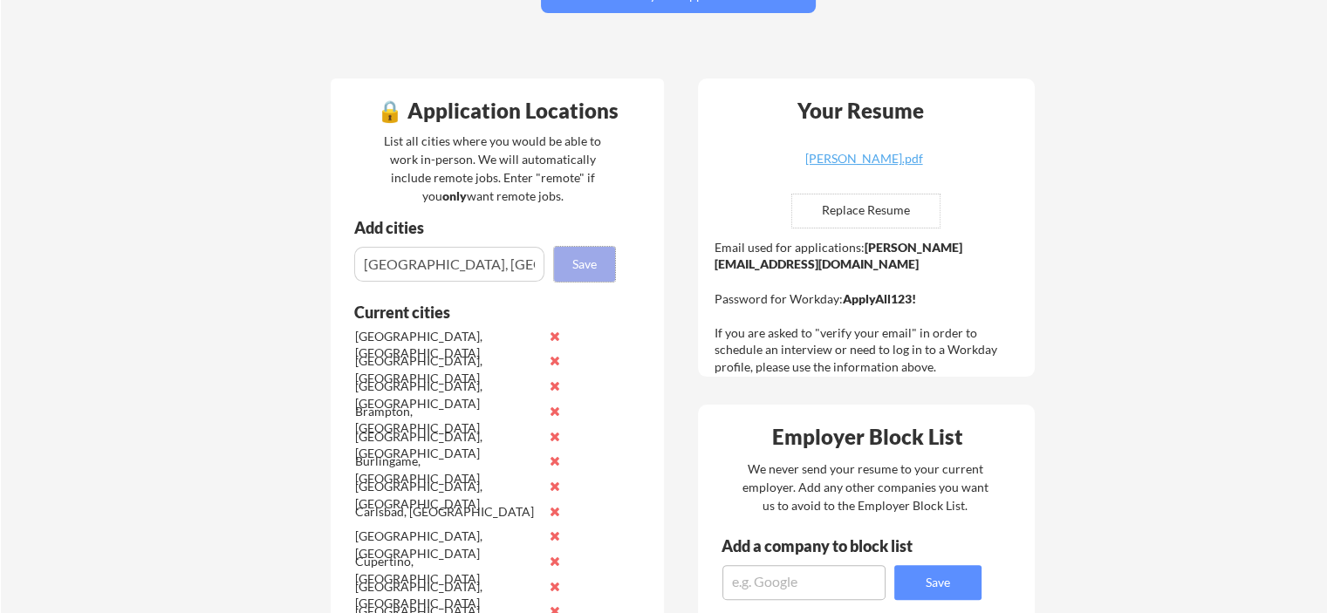
click at [590, 257] on button "Save" at bounding box center [584, 264] width 61 height 35
type input "[GEOGRAPHIC_DATA], [GEOGRAPHIC_DATA]"
click at [584, 264] on button "Save" at bounding box center [584, 264] width 61 height 35
type input "[GEOGRAPHIC_DATA], [GEOGRAPHIC_DATA]"
click at [594, 271] on button "Save" at bounding box center [584, 264] width 61 height 35
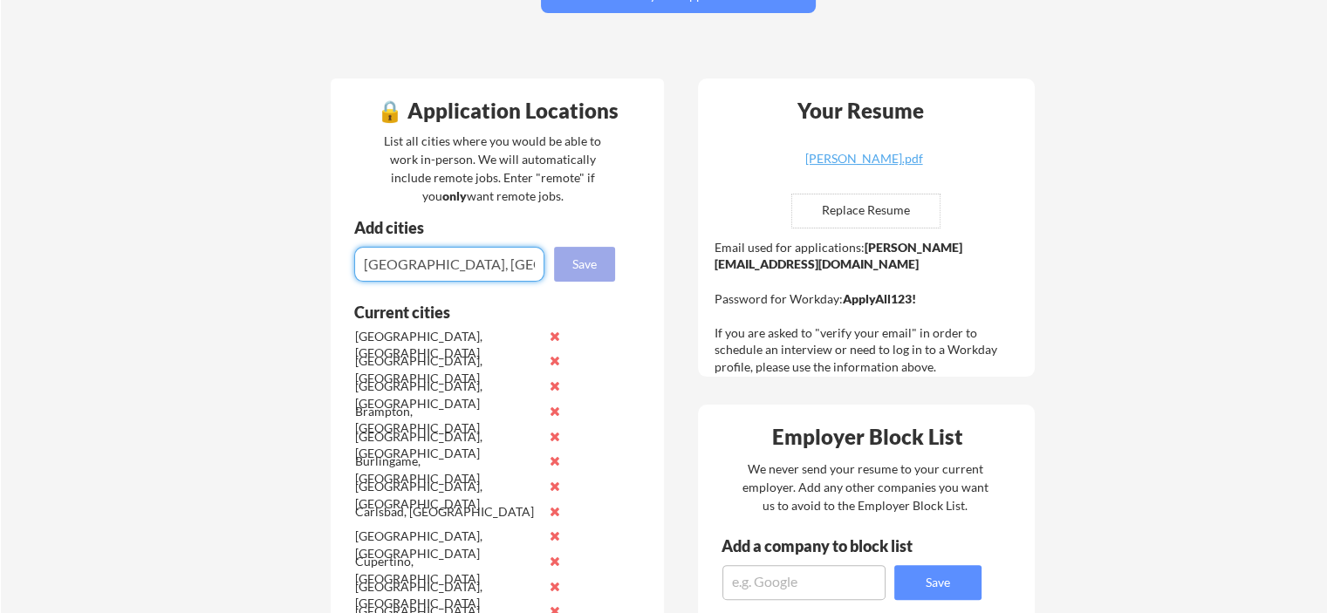
type input "[GEOGRAPHIC_DATA], [GEOGRAPHIC_DATA]"
click at [591, 257] on button "Save" at bounding box center [584, 264] width 61 height 35
type input "[PERSON_NAME], [GEOGRAPHIC_DATA]"
click at [592, 264] on button "Save" at bounding box center [584, 264] width 61 height 35
click at [471, 279] on input "input" at bounding box center [449, 264] width 190 height 35
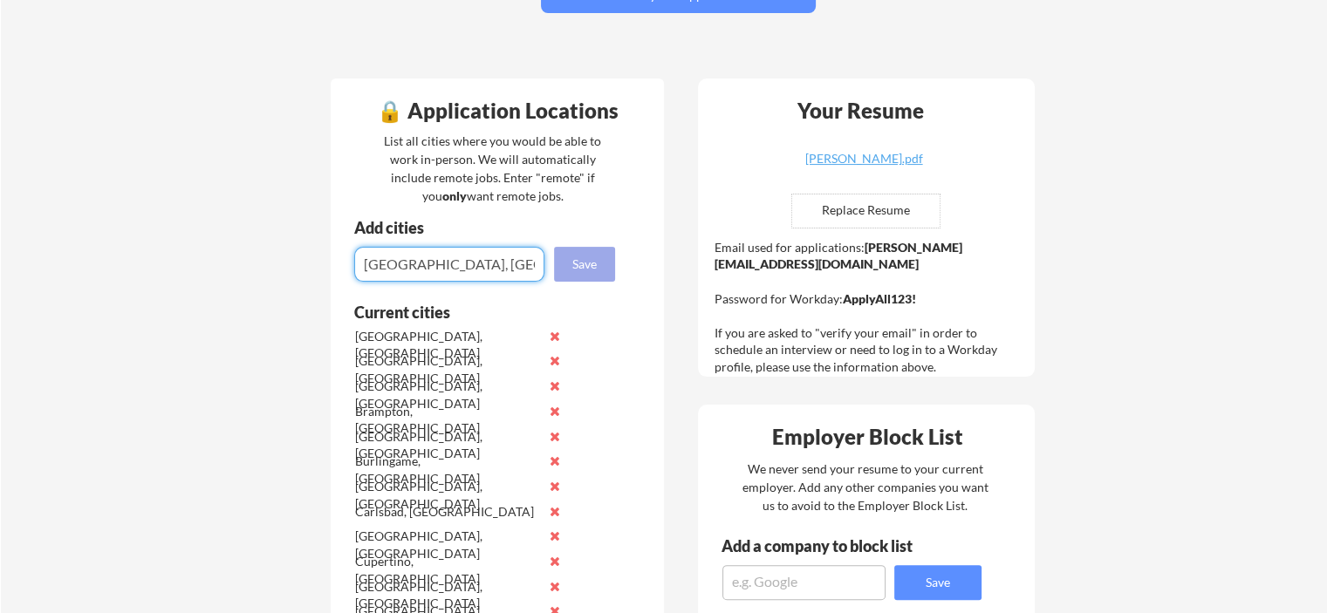
type input "[GEOGRAPHIC_DATA], [GEOGRAPHIC_DATA]"
click at [597, 264] on button "Save" at bounding box center [584, 264] width 61 height 35
type input "[GEOGRAPHIC_DATA], [GEOGRAPHIC_DATA]"
click at [579, 267] on button "Save" at bounding box center [584, 264] width 61 height 35
type input "[GEOGRAPHIC_DATA], [GEOGRAPHIC_DATA]"
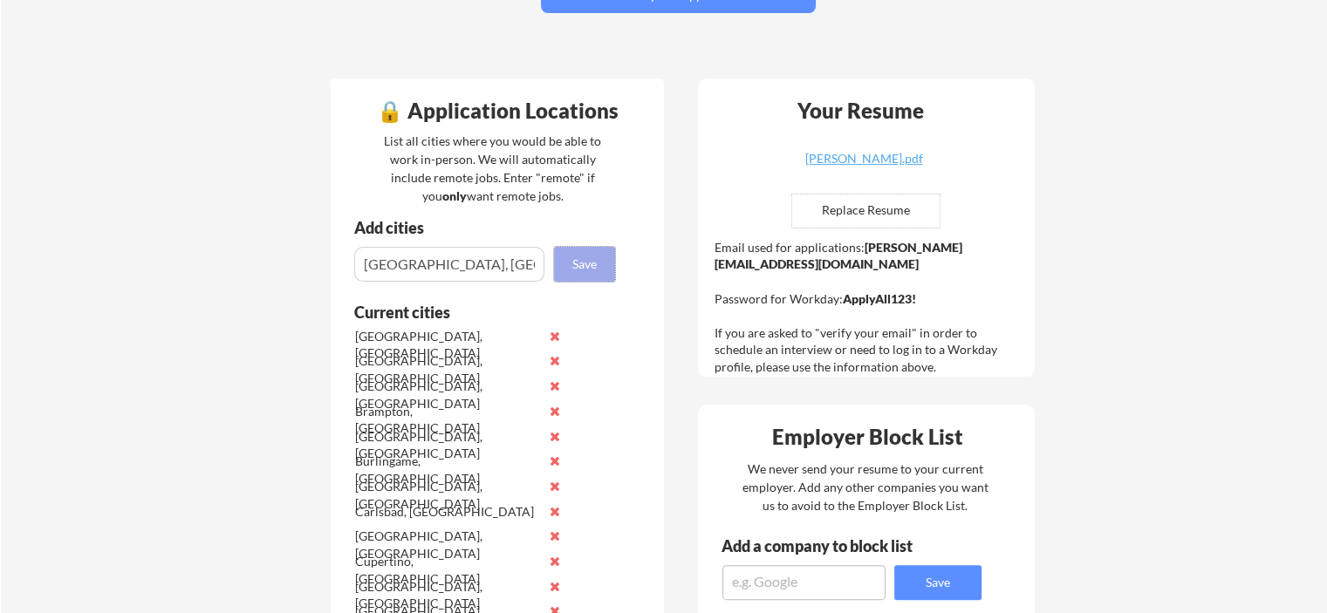
click at [563, 250] on button "Save" at bounding box center [584, 264] width 61 height 35
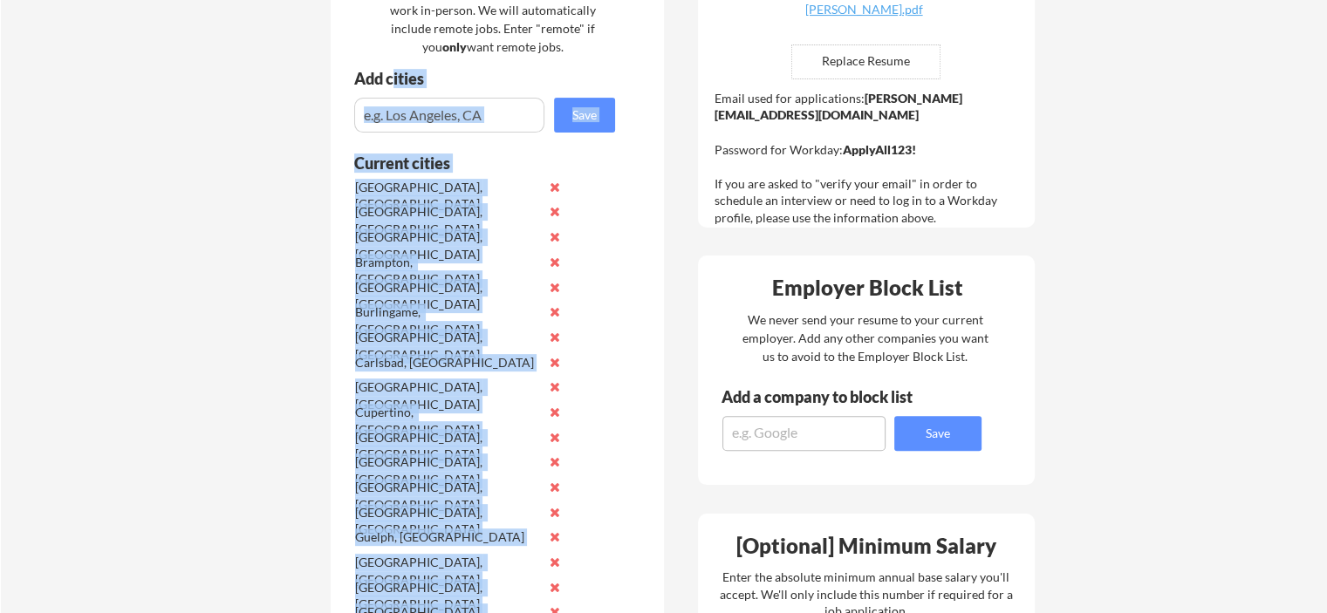
scroll to position [483, 0]
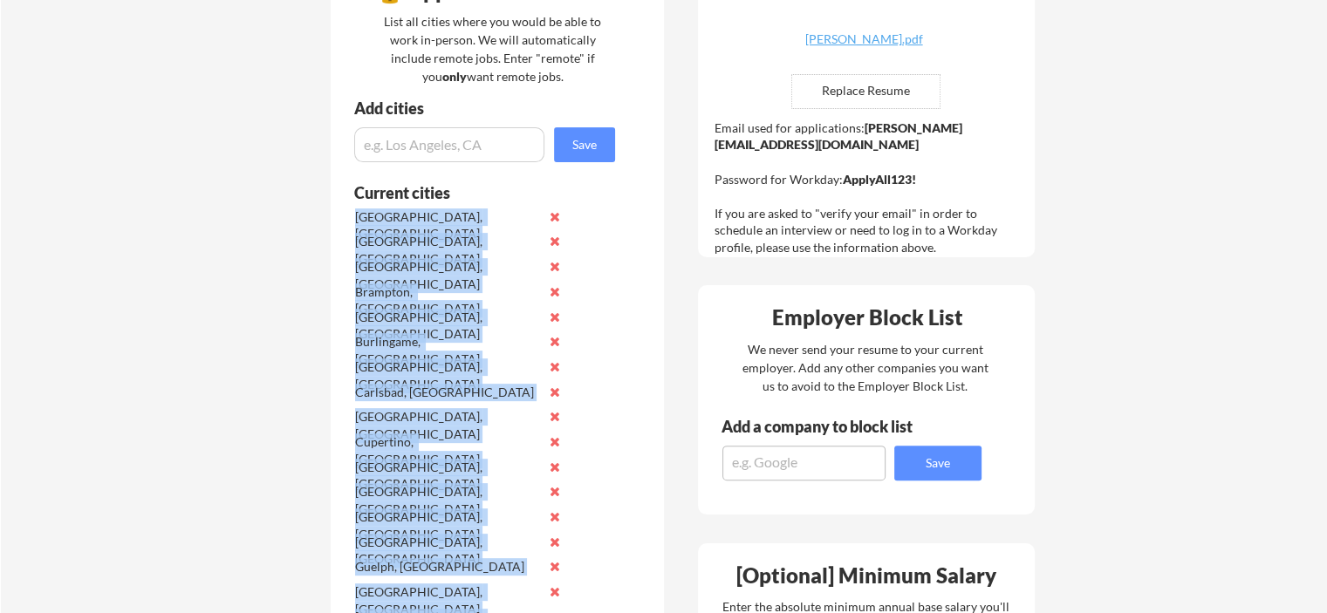
drag, startPoint x: 444, startPoint y: 243, endPoint x: 352, endPoint y: 213, distance: 96.6
copy div "[GEOGRAPHIC_DATA], [GEOGRAPHIC_DATA] [GEOGRAPHIC_DATA], [GEOGRAPHIC_DATA] [GEOG…"
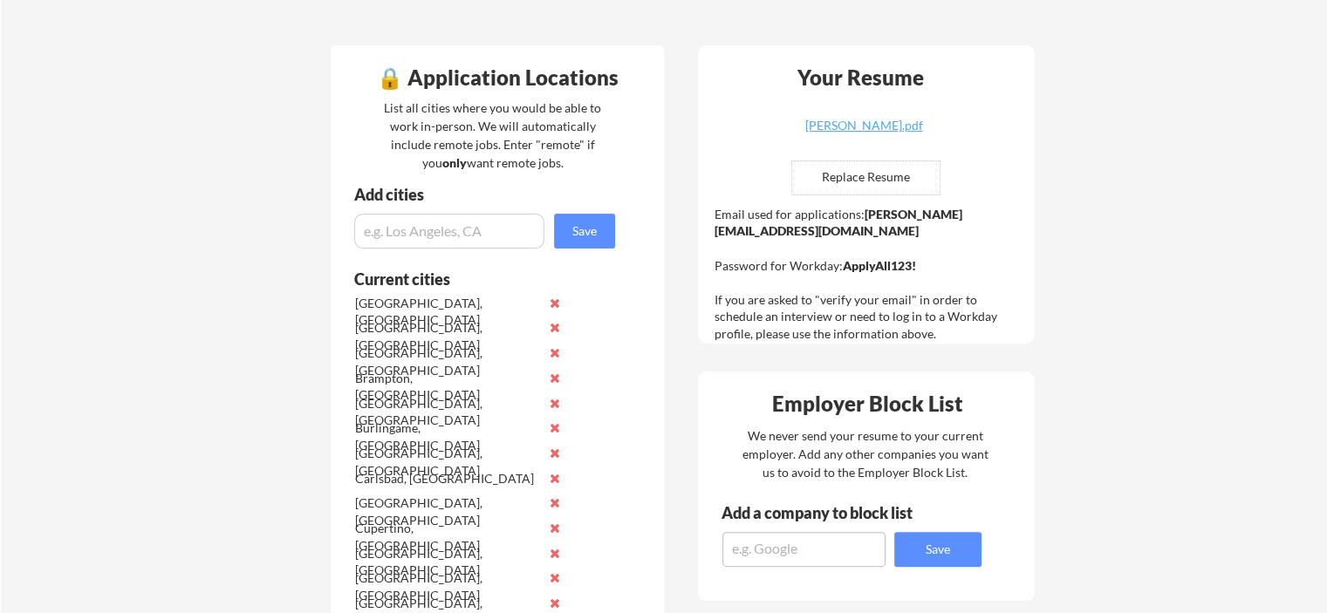
scroll to position [0, 0]
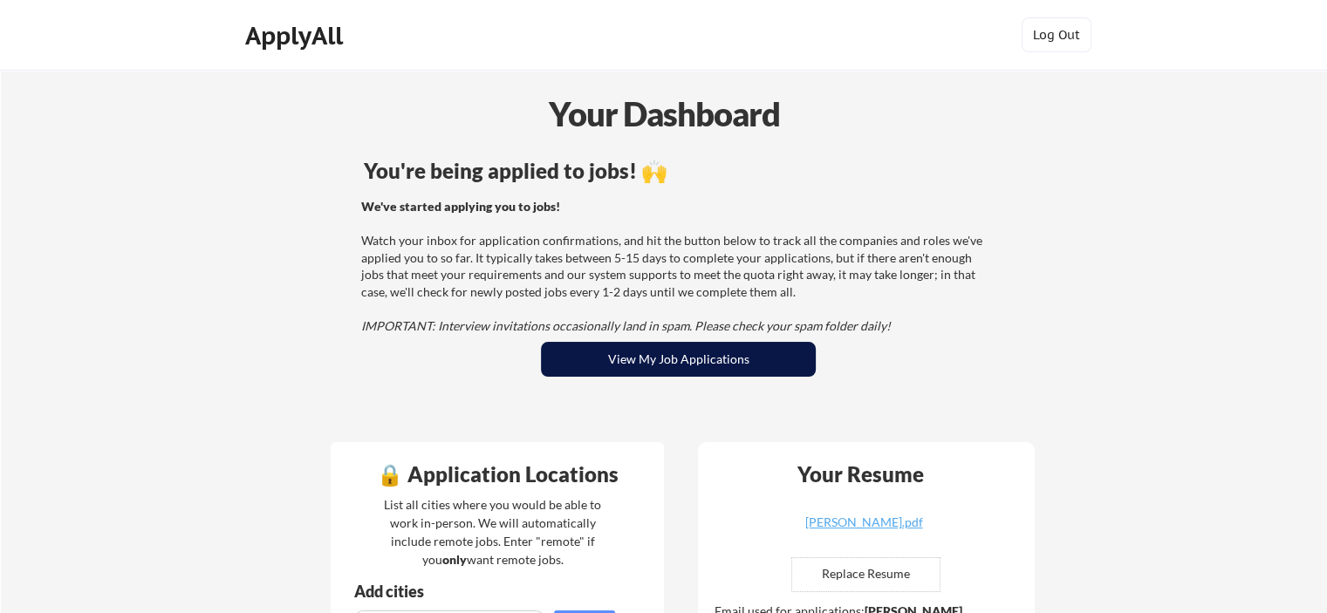
click at [650, 366] on button "View My Job Applications" at bounding box center [678, 359] width 275 height 35
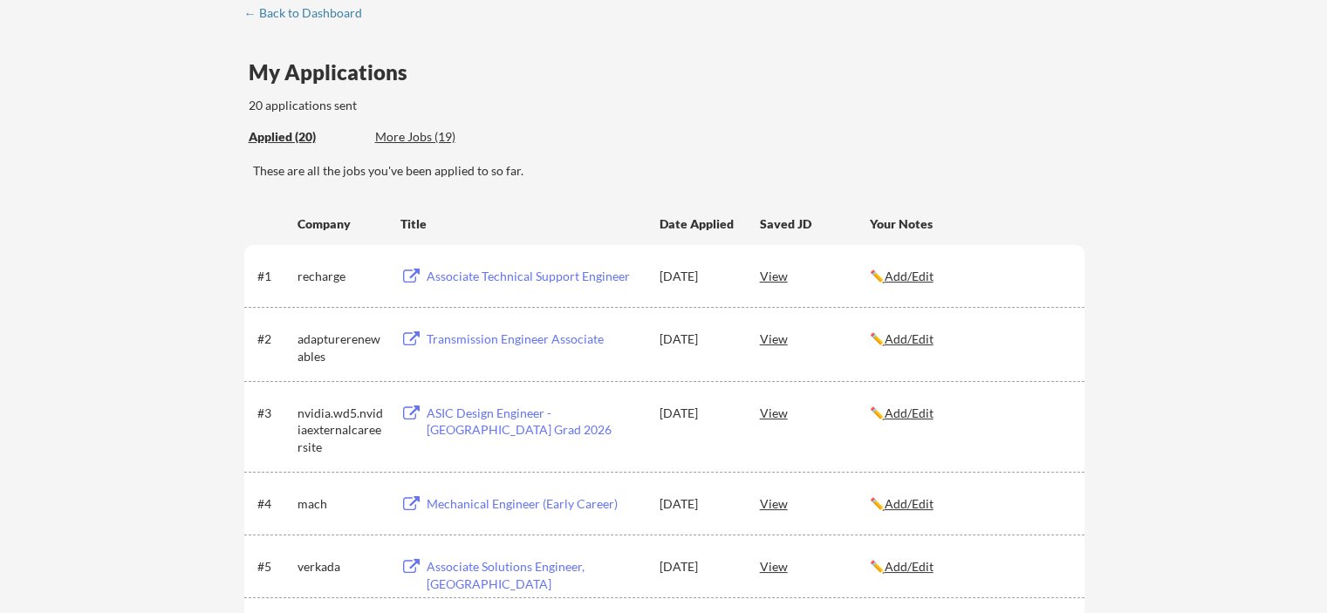
scroll to position [93, 0]
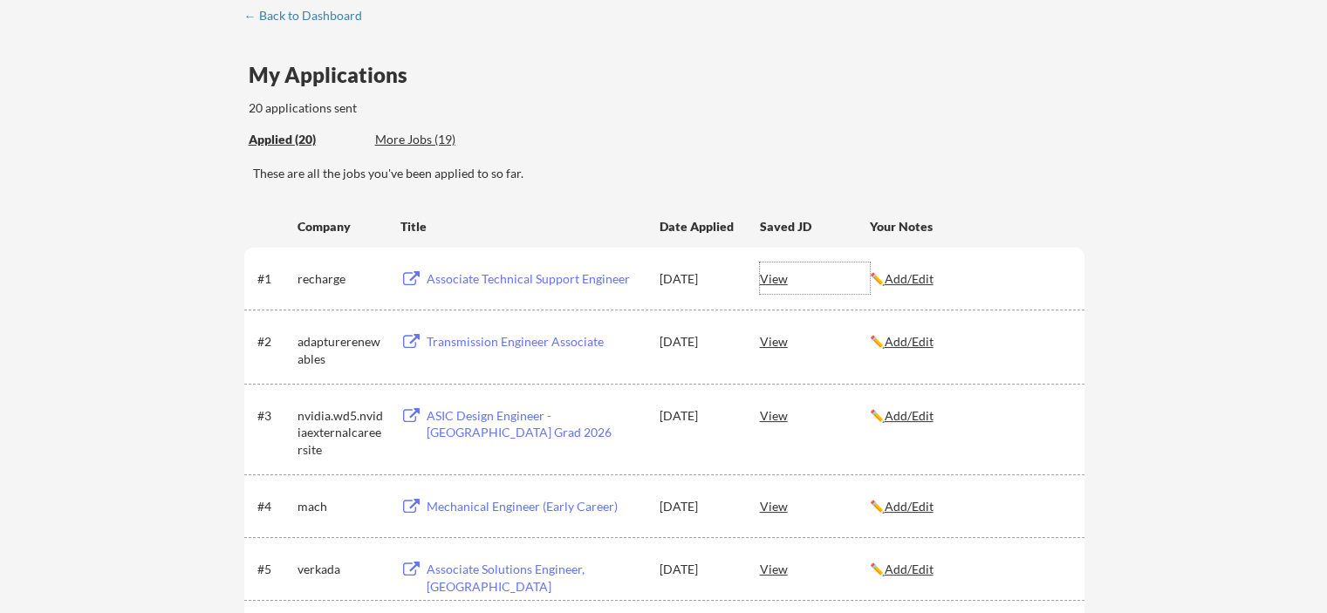
click at [769, 278] on div "View" at bounding box center [815, 278] width 110 height 31
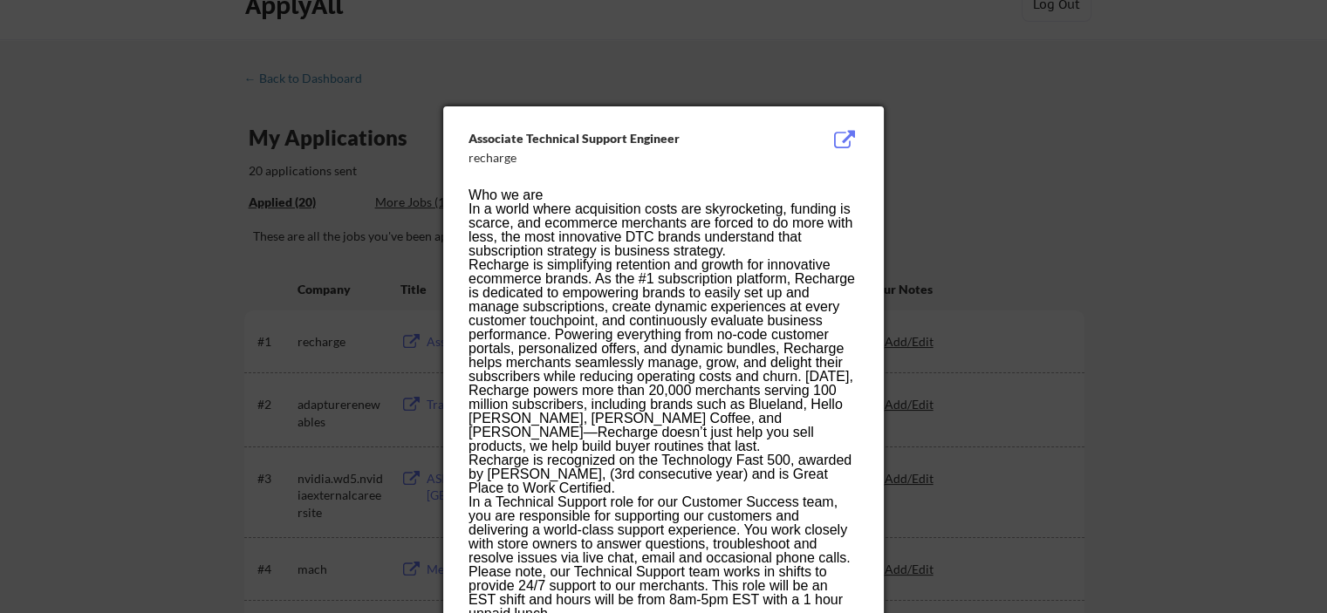
scroll to position [0, 0]
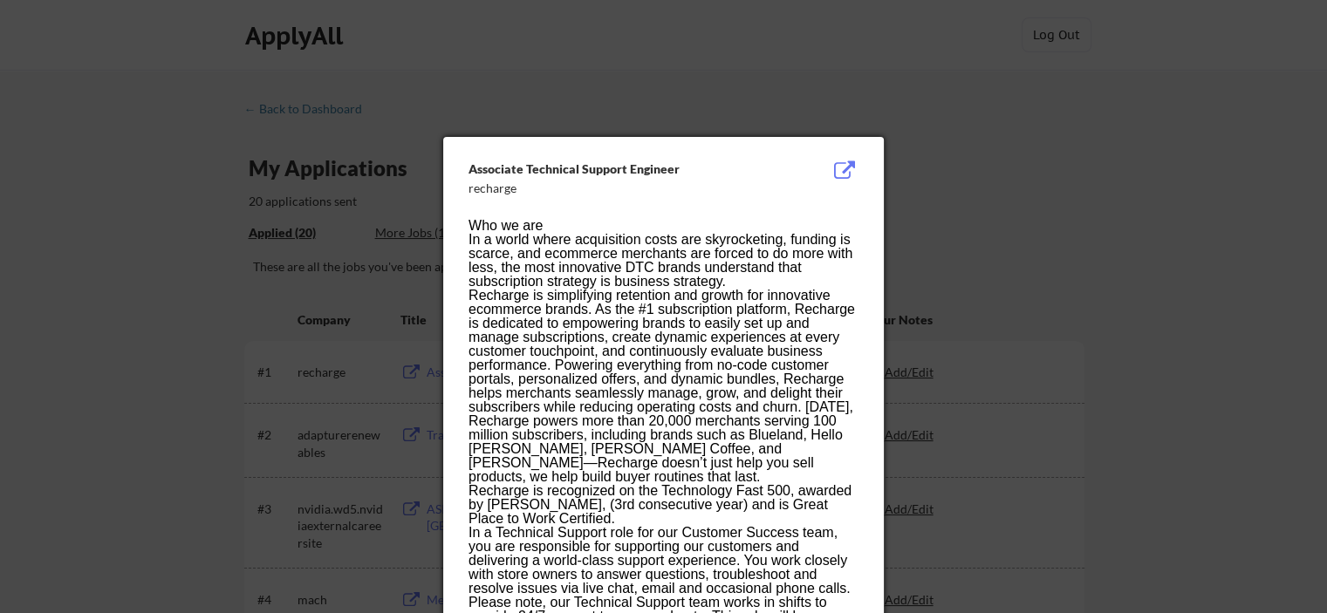
click at [1060, 229] on div at bounding box center [663, 306] width 1327 height 613
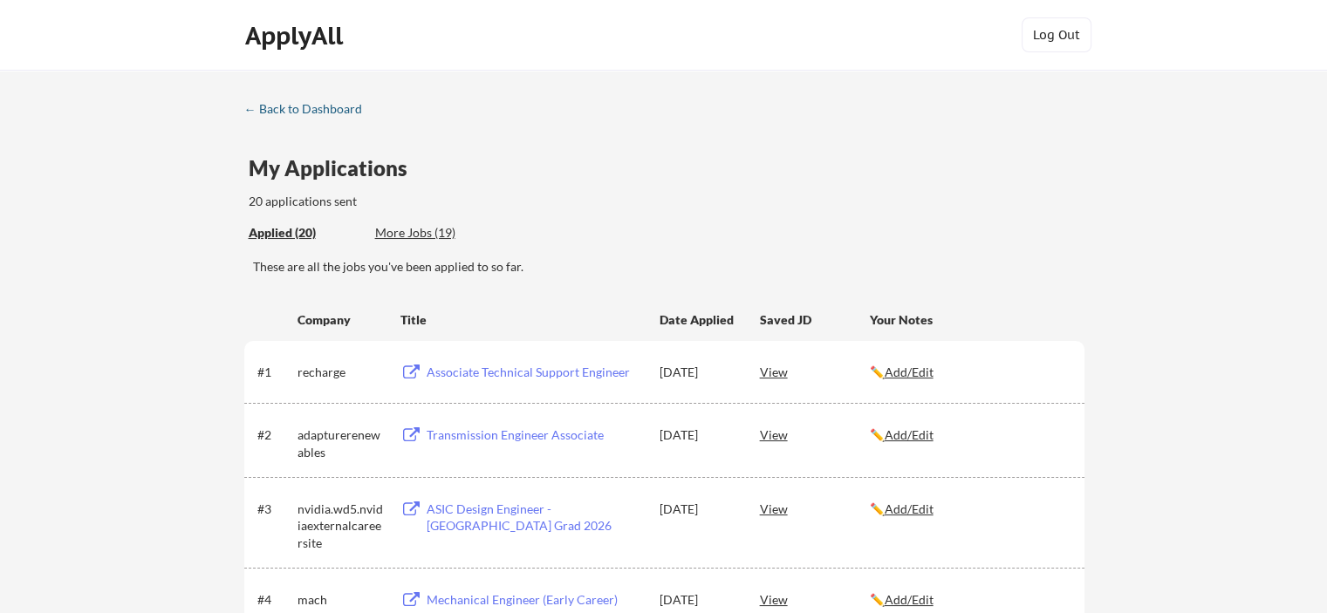
click at [284, 110] on div "← Back to Dashboard" at bounding box center [309, 109] width 131 height 12
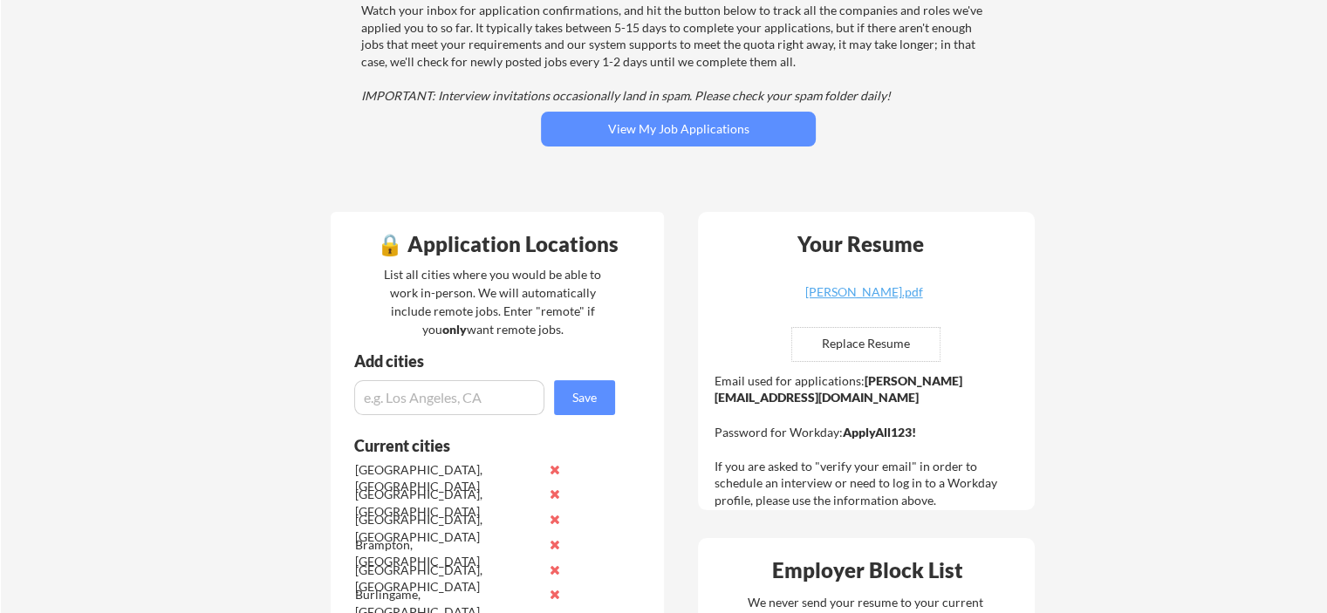
scroll to position [239, 0]
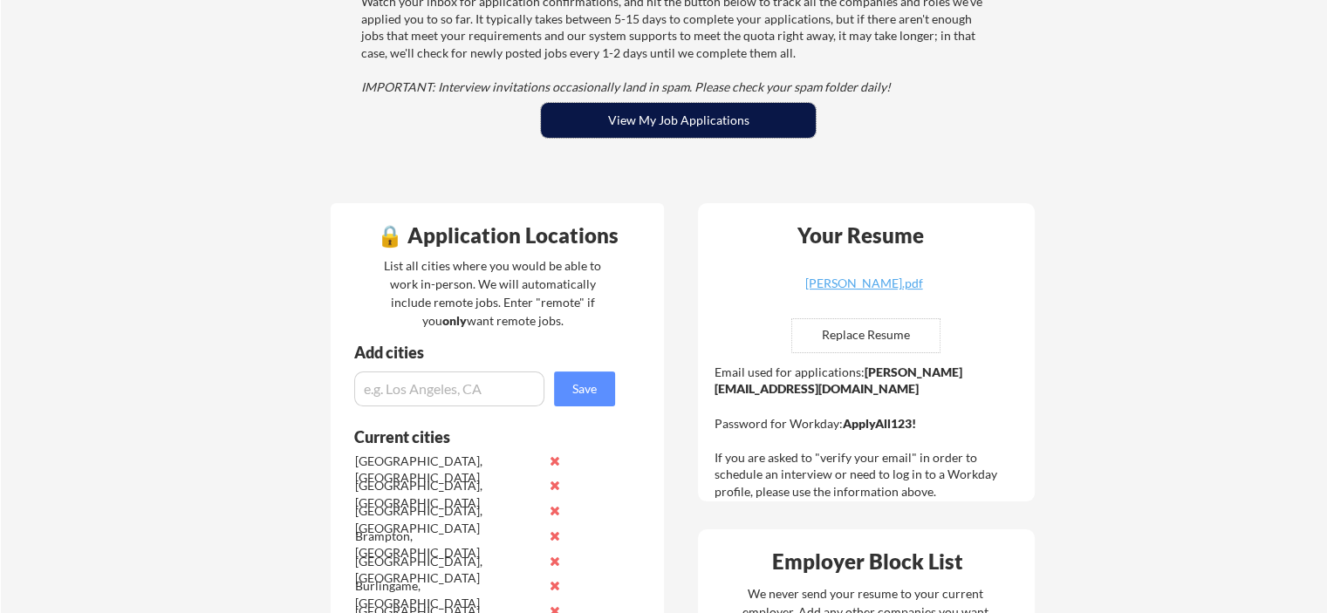
click at [688, 121] on button "View My Job Applications" at bounding box center [678, 120] width 275 height 35
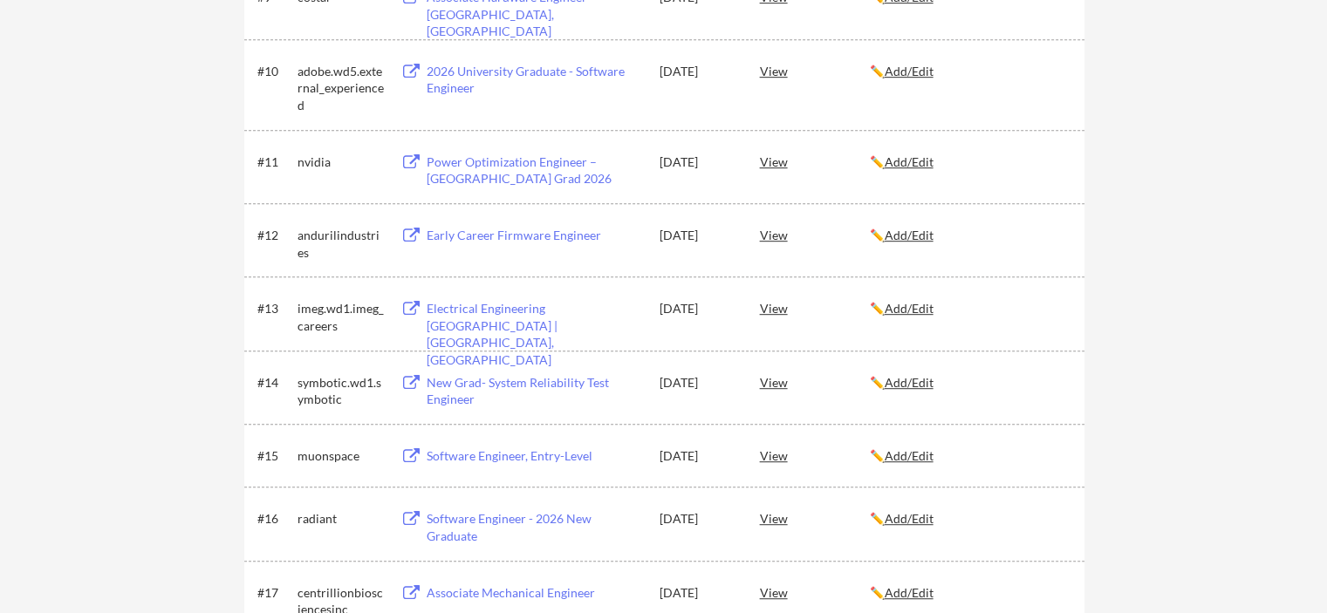
scroll to position [698, 0]
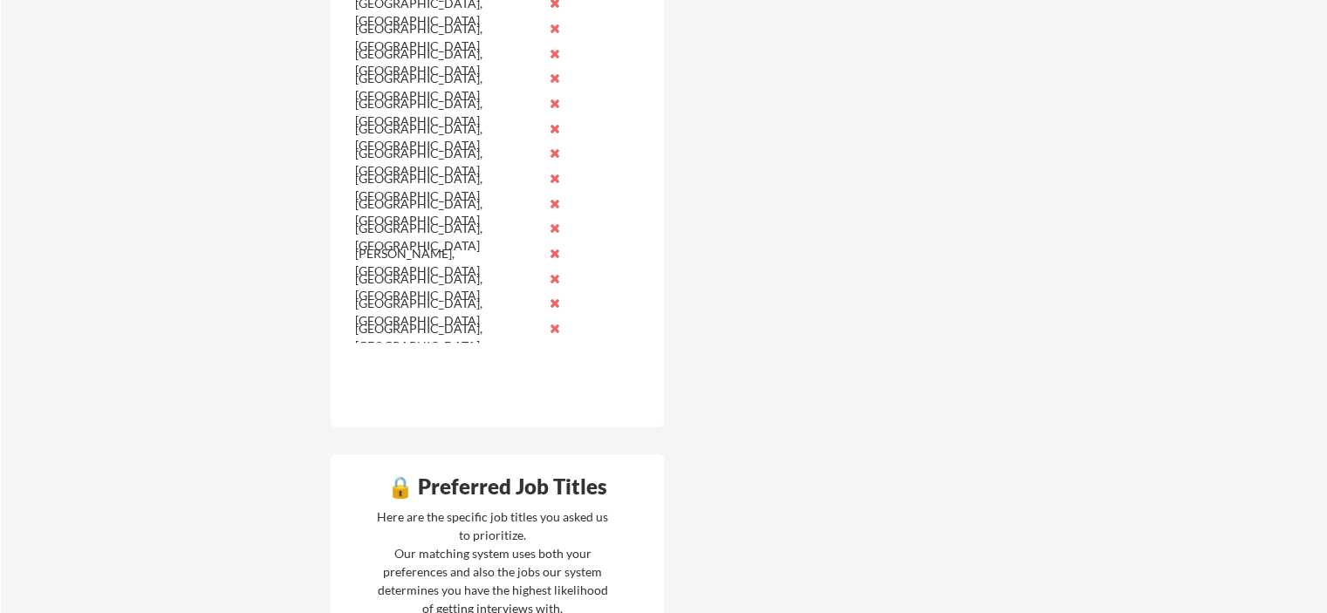
scroll to position [1635, 0]
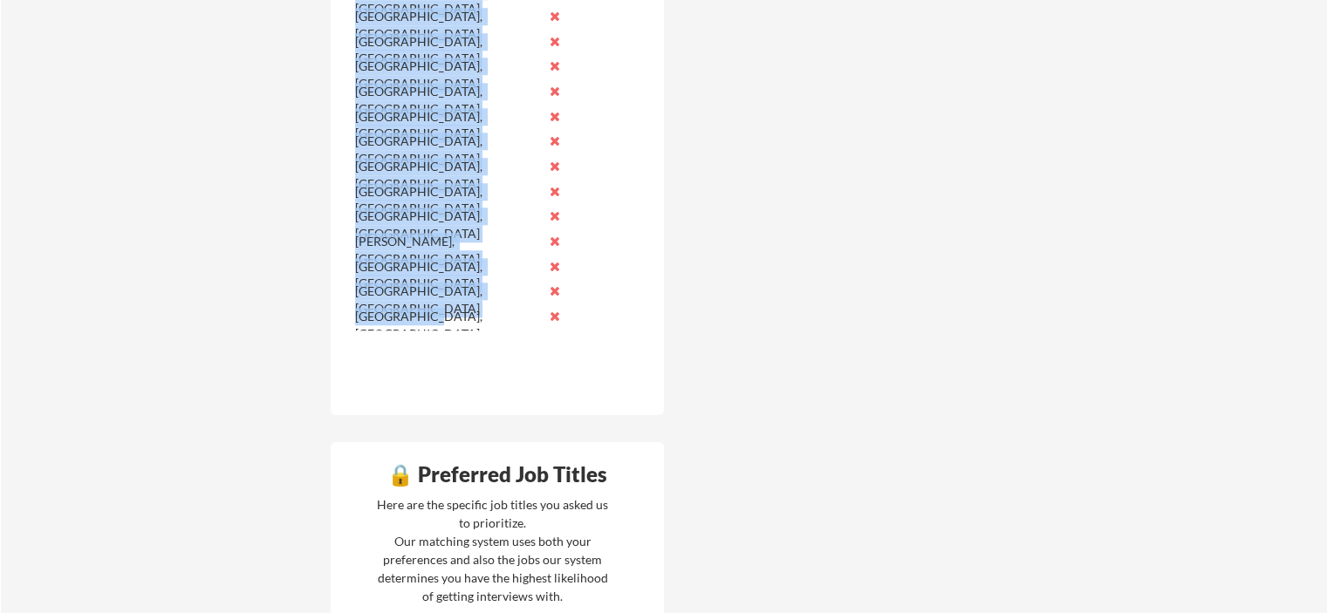
drag, startPoint x: 352, startPoint y: 286, endPoint x: 457, endPoint y: 316, distance: 109.7
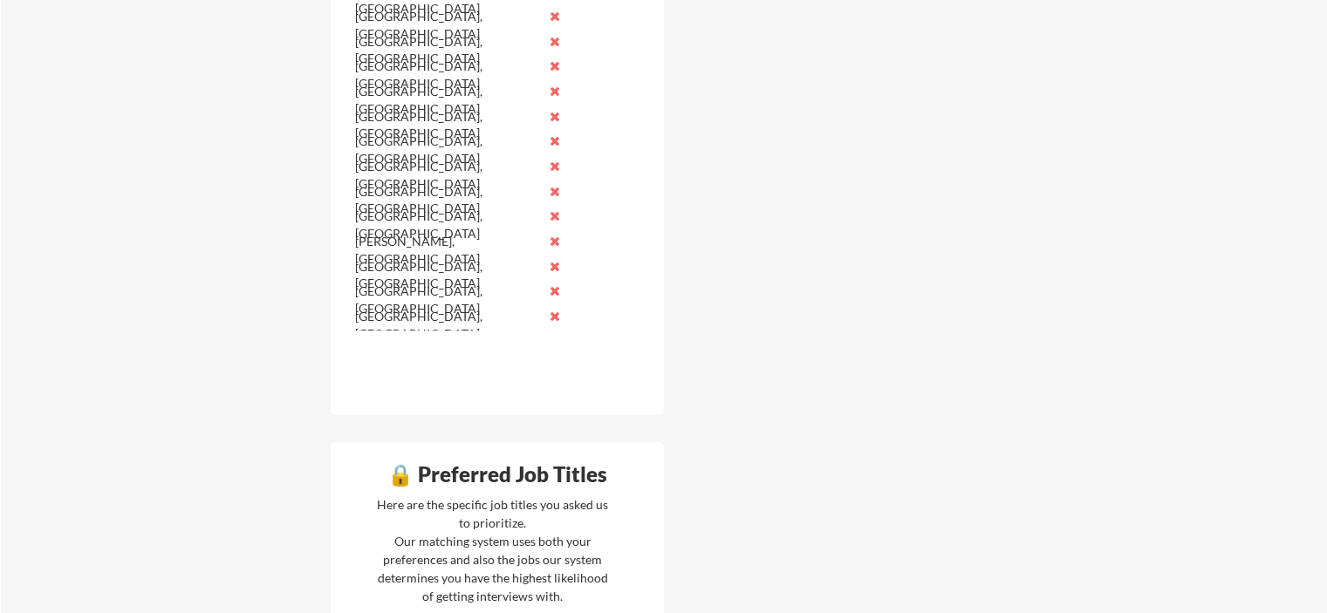
drag, startPoint x: 387, startPoint y: 254, endPoint x: 865, endPoint y: 250, distance: 478.2
click at [876, 257] on div "🔒 Application Locations List all cities where you would be able to work in-pers…" at bounding box center [683, 124] width 734 height 2664
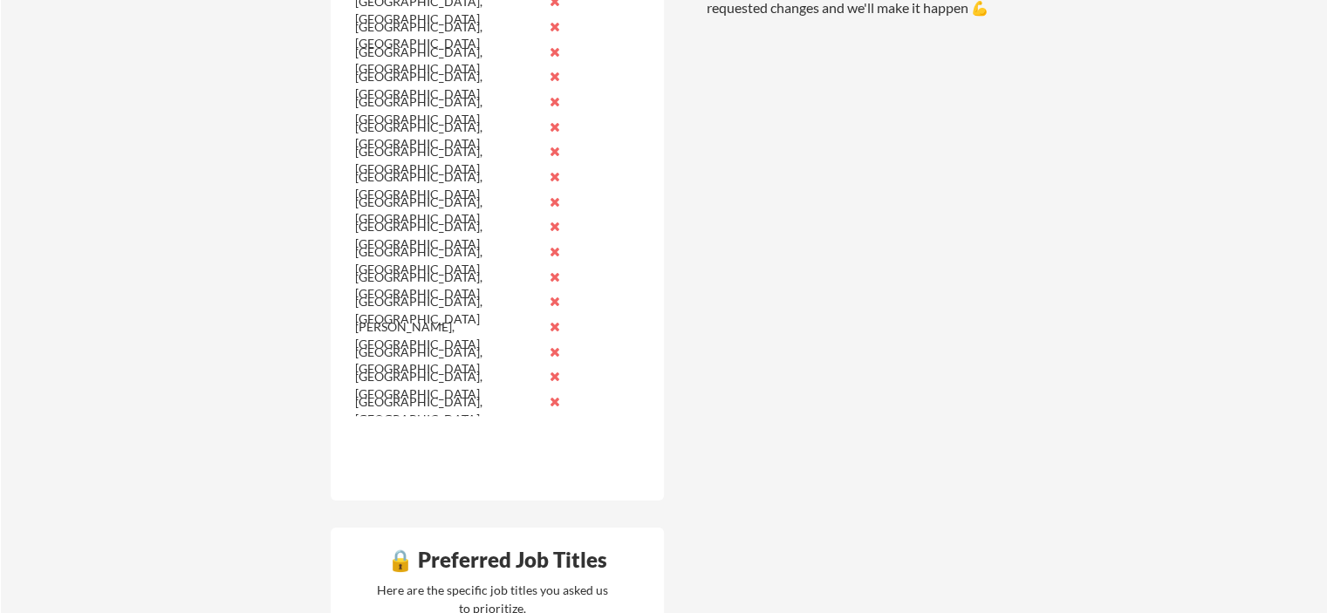
scroll to position [1548, 0]
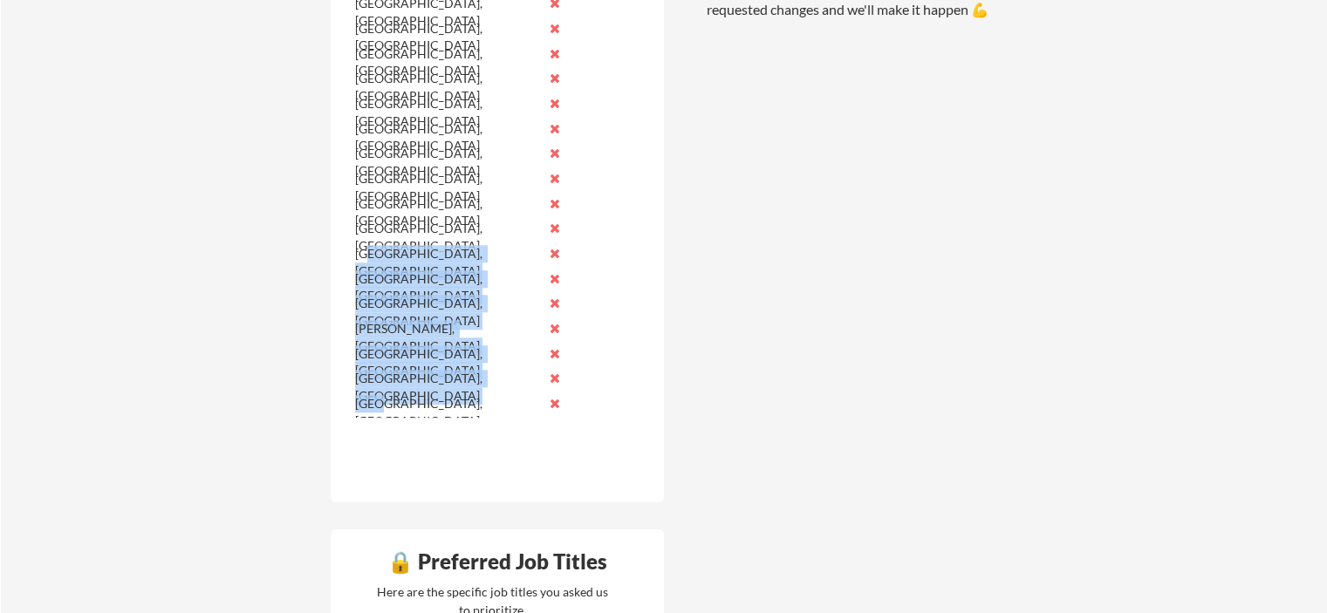
drag, startPoint x: 385, startPoint y: 400, endPoint x: 369, endPoint y: 256, distance: 145.7
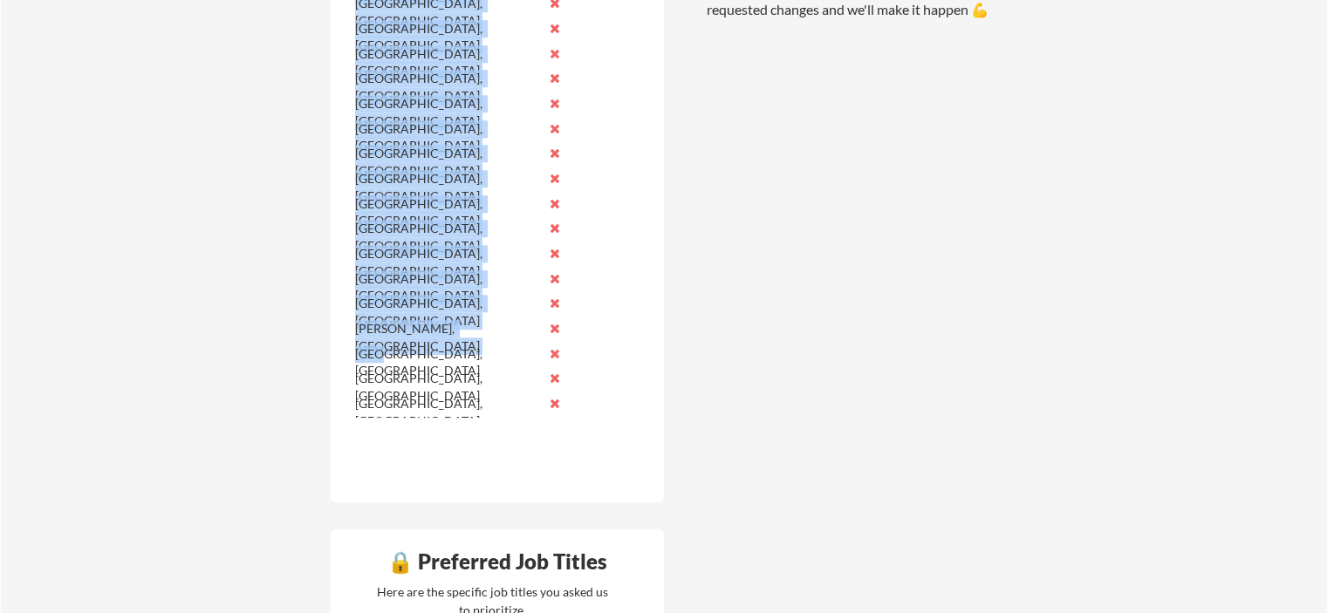
drag, startPoint x: 392, startPoint y: 421, endPoint x: 380, endPoint y: 368, distance: 54.4
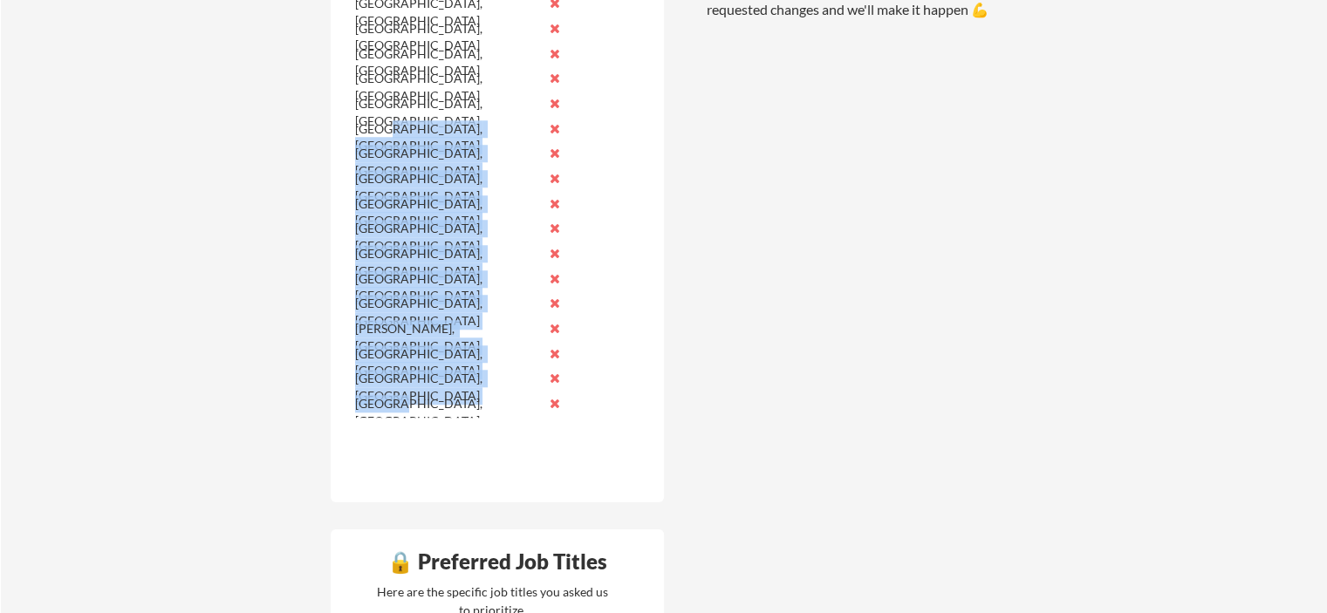
drag, startPoint x: 397, startPoint y: 414, endPoint x: 391, endPoint y: 121, distance: 292.4
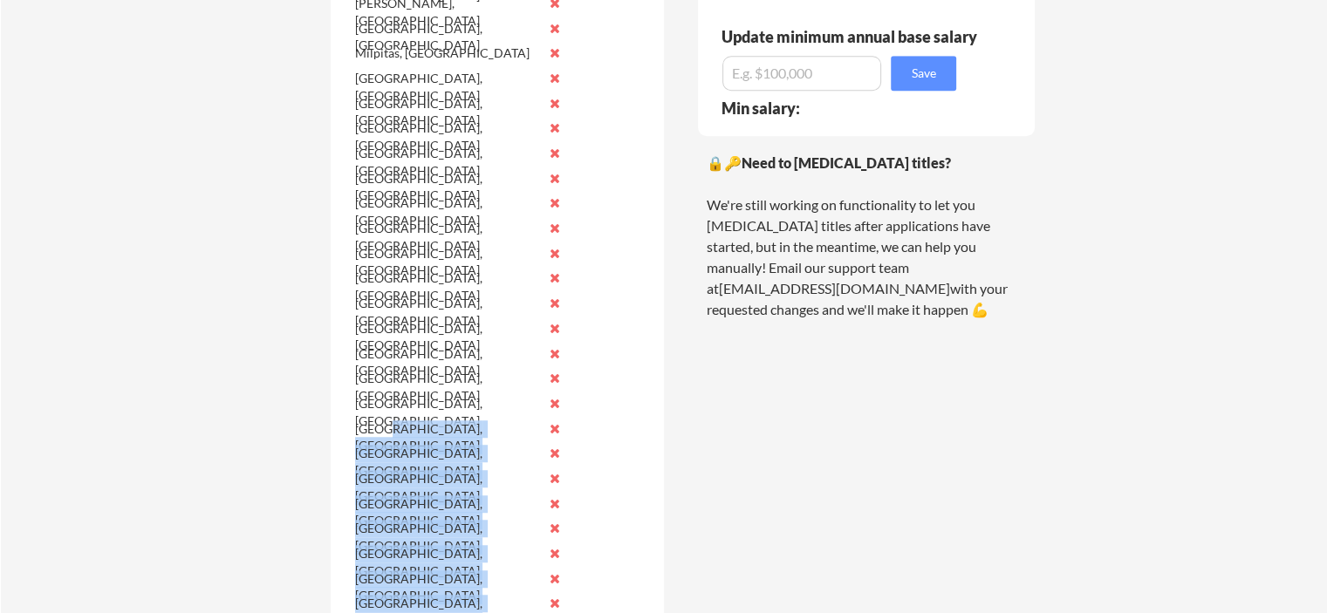
scroll to position [1199, 0]
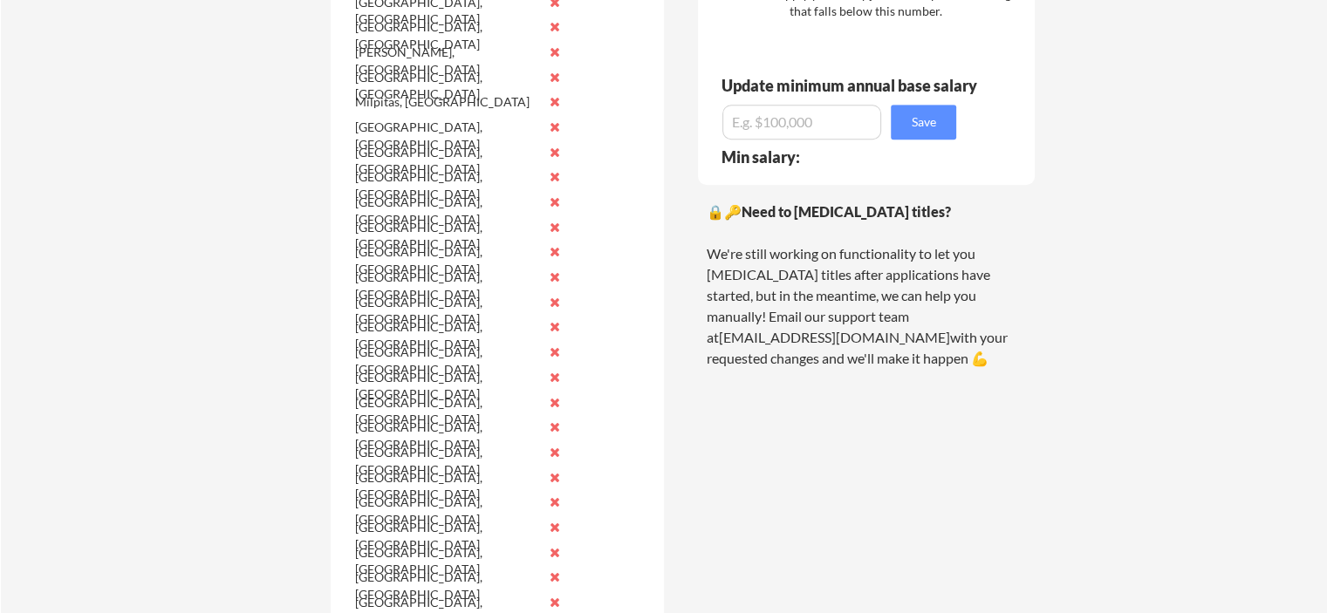
click at [319, 431] on div "🔒 Application Locations List all cities where you would be able to work in-pers…" at bounding box center [683, 561] width 734 height 2664
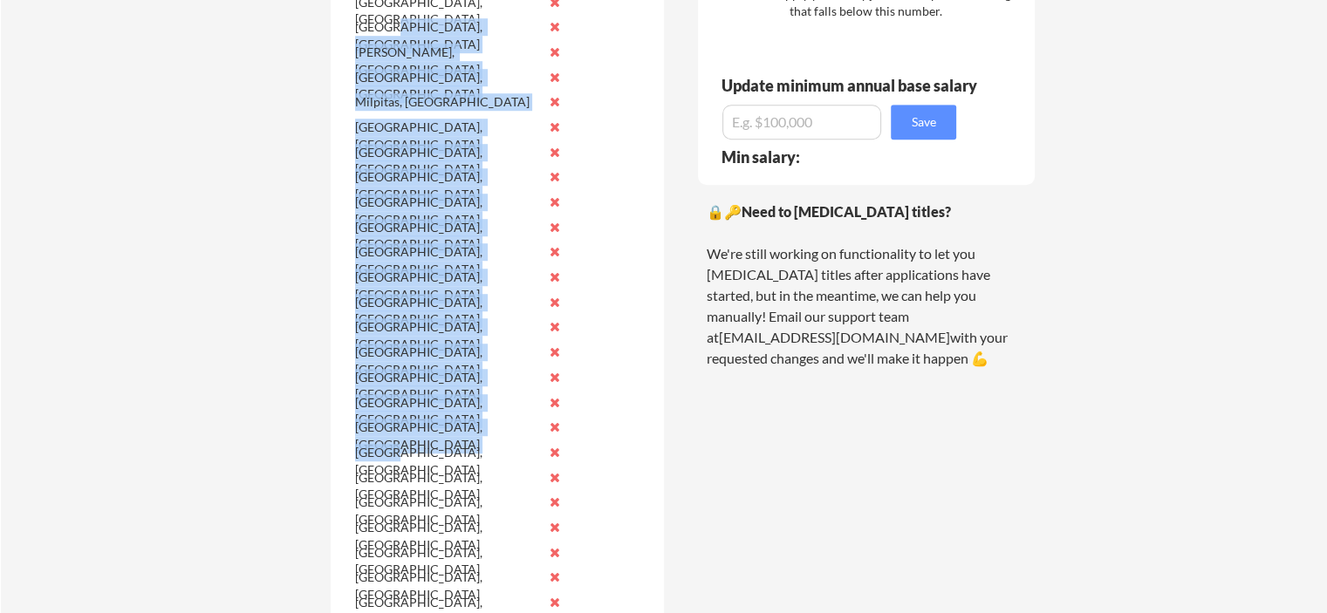
drag, startPoint x: 387, startPoint y: 455, endPoint x: 388, endPoint y: 34, distance: 420.6
click at [388, 34] on div "[GEOGRAPHIC_DATA], [GEOGRAPHIC_DATA] [GEOGRAPHIC_DATA], [GEOGRAPHIC_DATA] [GEOG…" at bounding box center [462, 128] width 220 height 1276
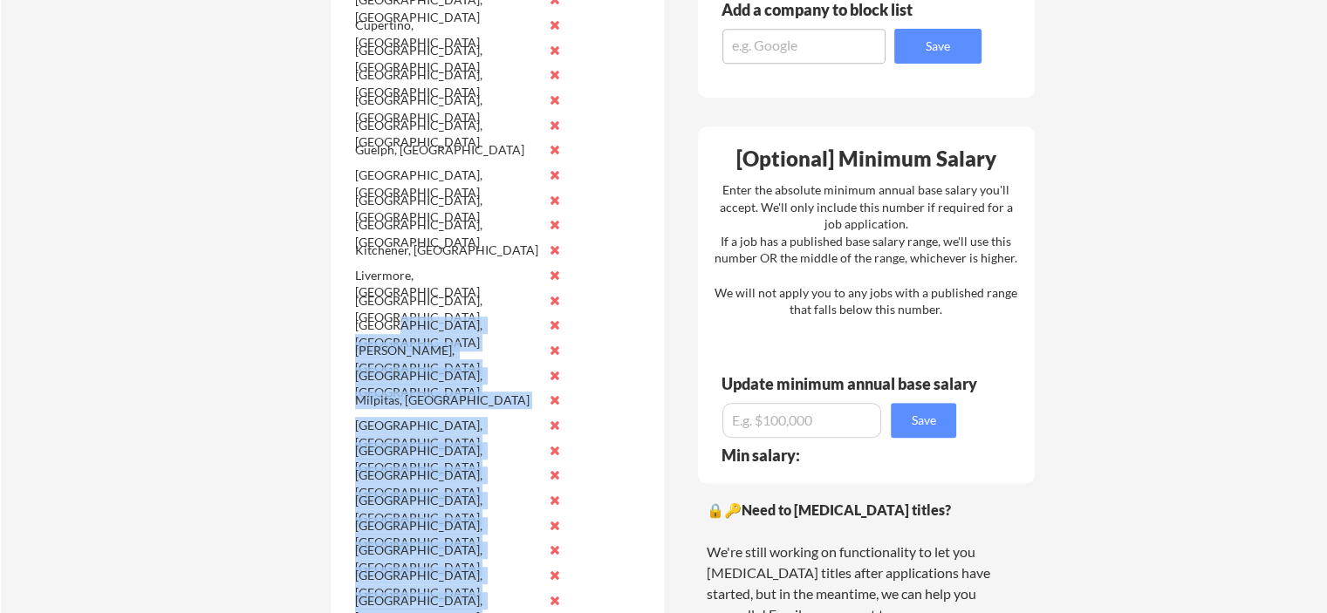
scroll to position [850, 0]
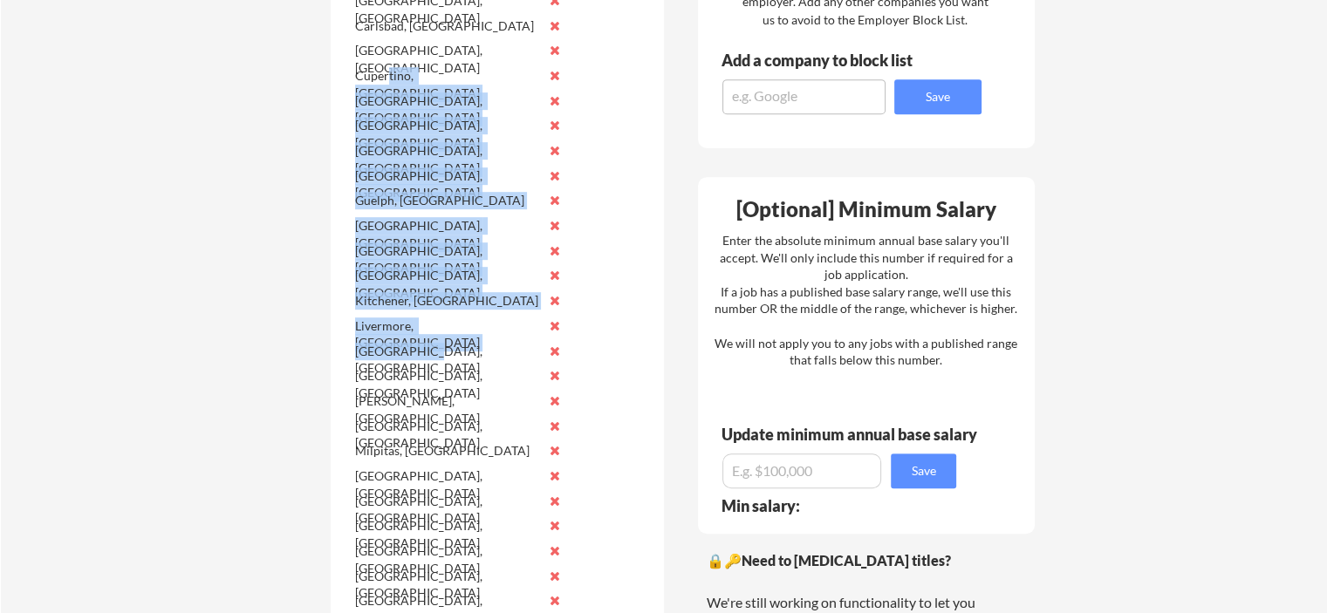
drag, startPoint x: 421, startPoint y: 348, endPoint x: 387, endPoint y: 78, distance: 272.6
click at [387, 78] on div "[GEOGRAPHIC_DATA], [GEOGRAPHIC_DATA] [GEOGRAPHIC_DATA], [GEOGRAPHIC_DATA] [GEOG…" at bounding box center [462, 477] width 220 height 1276
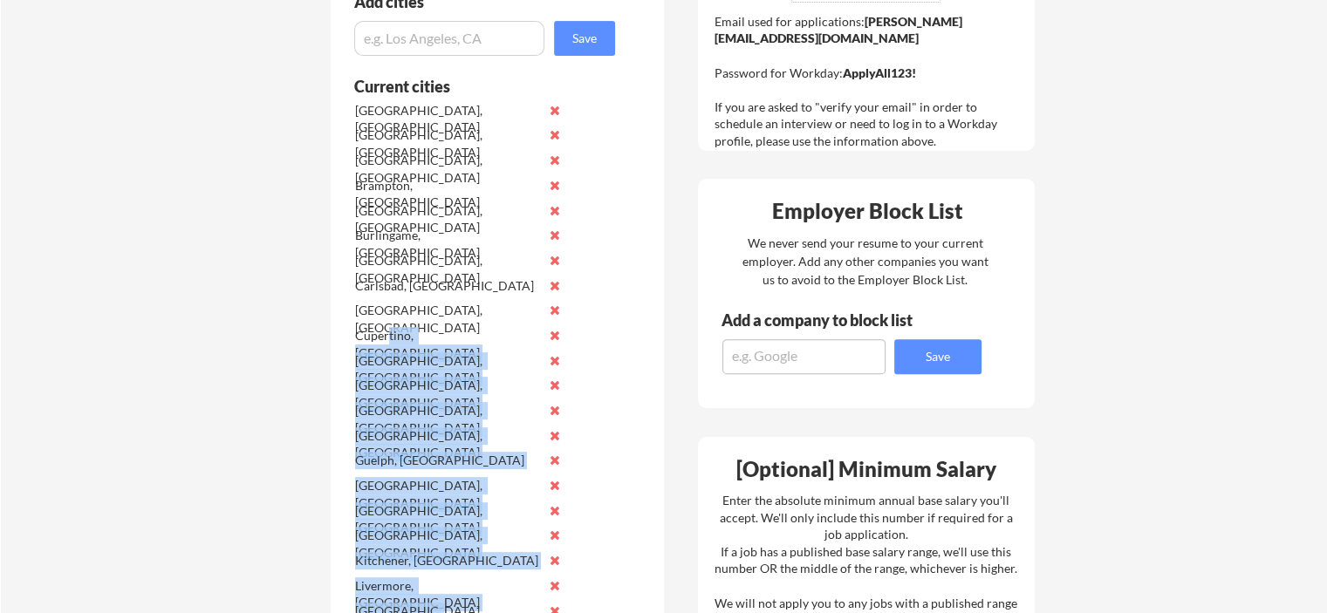
scroll to position [588, 0]
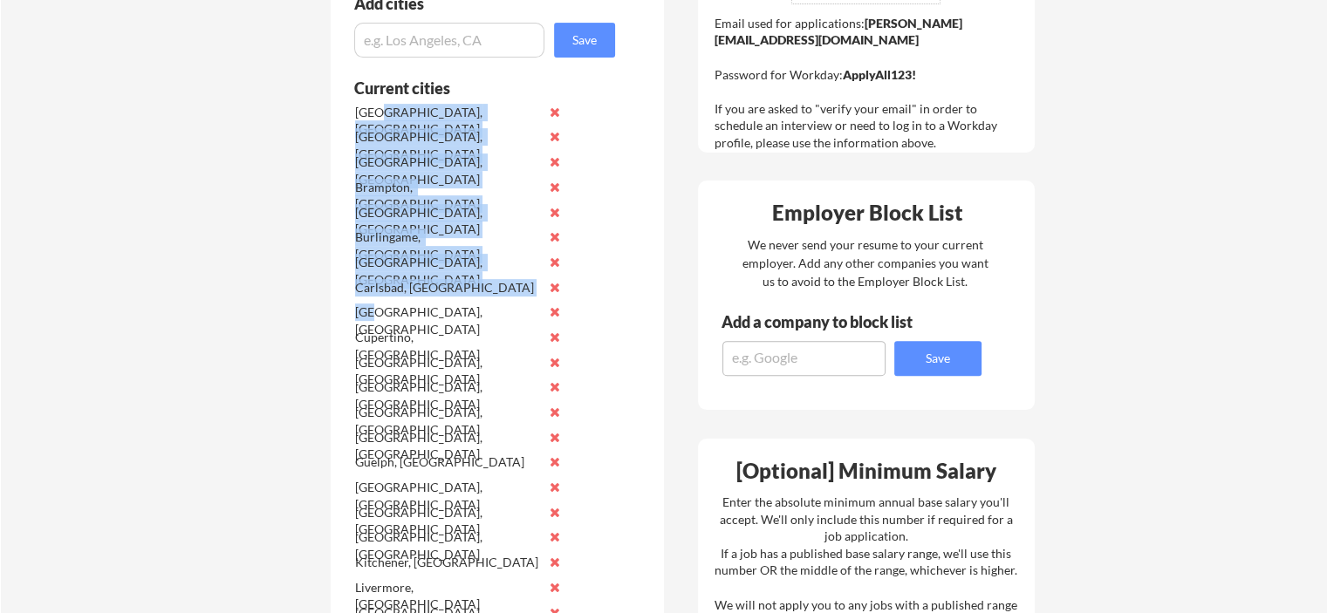
drag, startPoint x: 380, startPoint y: 318, endPoint x: 380, endPoint y: 107, distance: 210.3
